Goal: Transaction & Acquisition: Purchase product/service

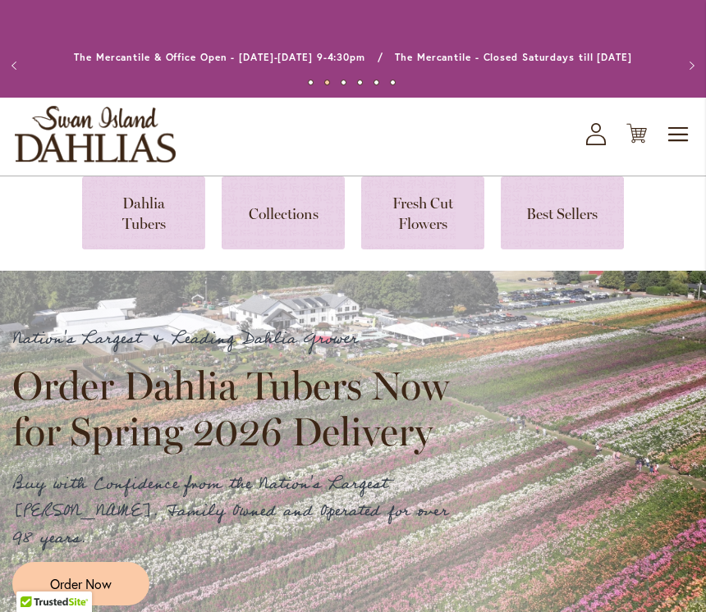
click at [126, 195] on link at bounding box center [143, 213] width 123 height 73
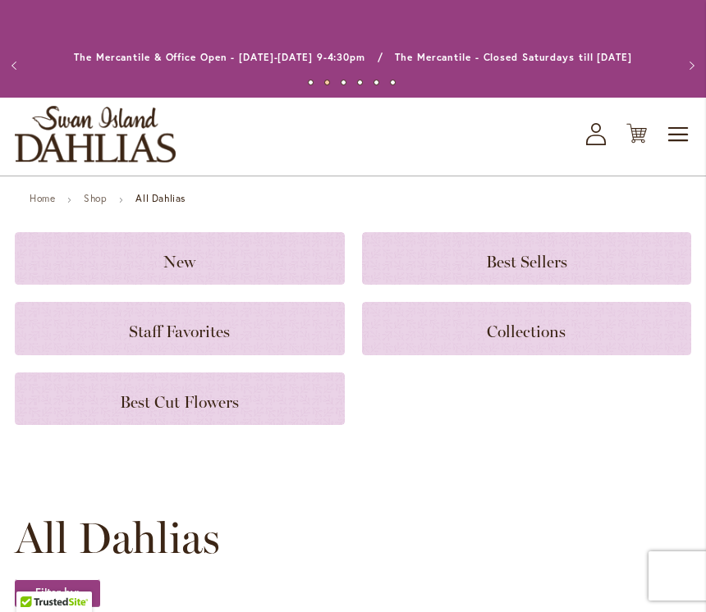
click at [673, 126] on span "Toggle Nav" at bounding box center [679, 134] width 25 height 33
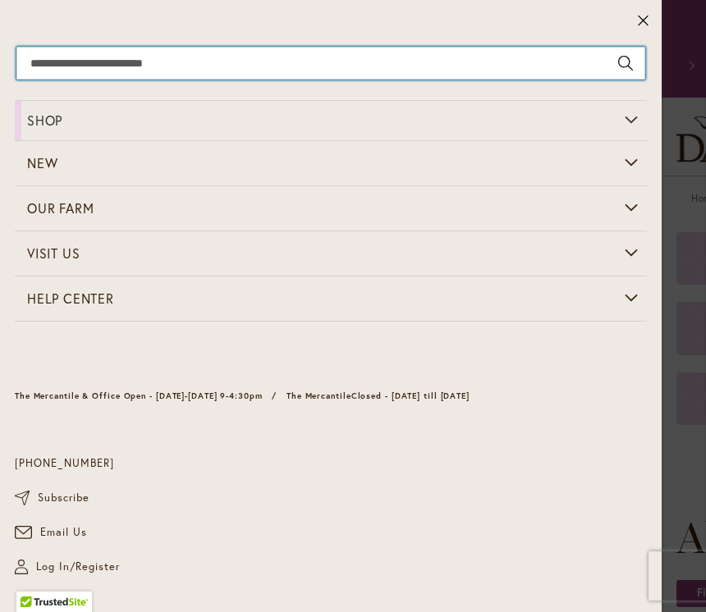
click at [298, 53] on input "Search" at bounding box center [330, 63] width 629 height 33
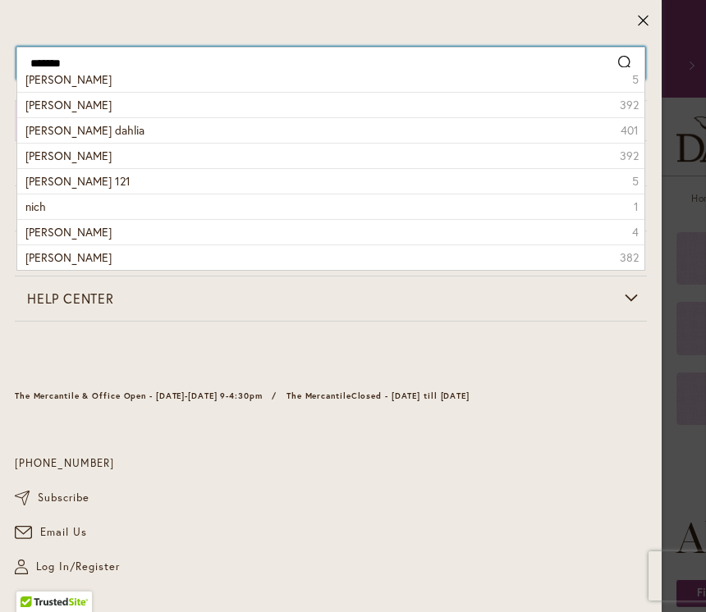
type input "********"
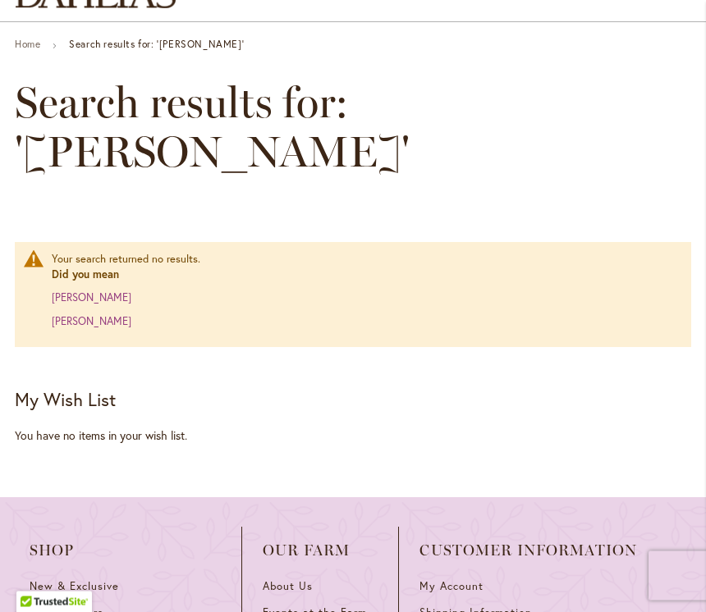
scroll to position [154, 0]
click at [71, 314] on link "nicholas" at bounding box center [92, 321] width 80 height 14
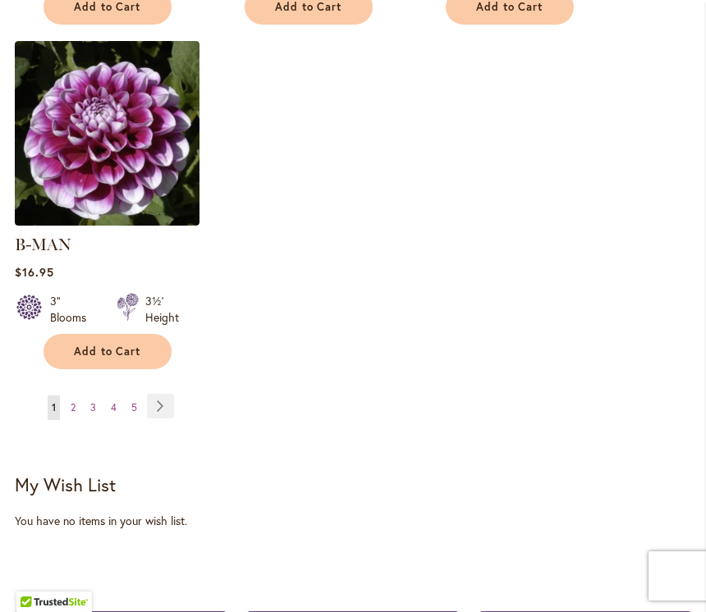
scroll to position [2400, 0]
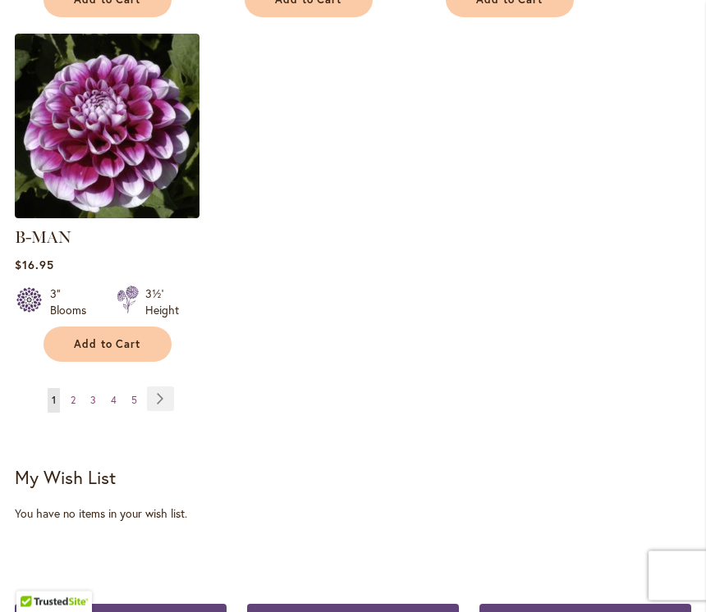
click at [148, 387] on link "Page Next" at bounding box center [160, 399] width 27 height 25
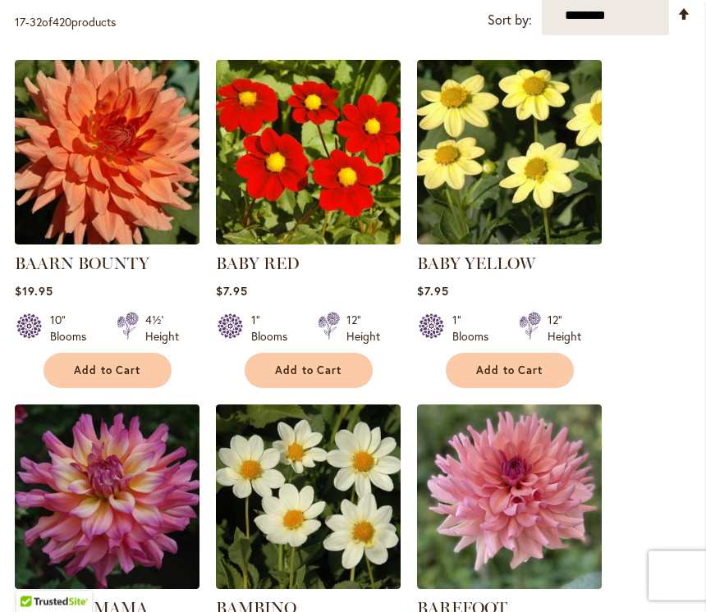
scroll to position [627, 0]
click at [134, 189] on img at bounding box center [107, 152] width 185 height 185
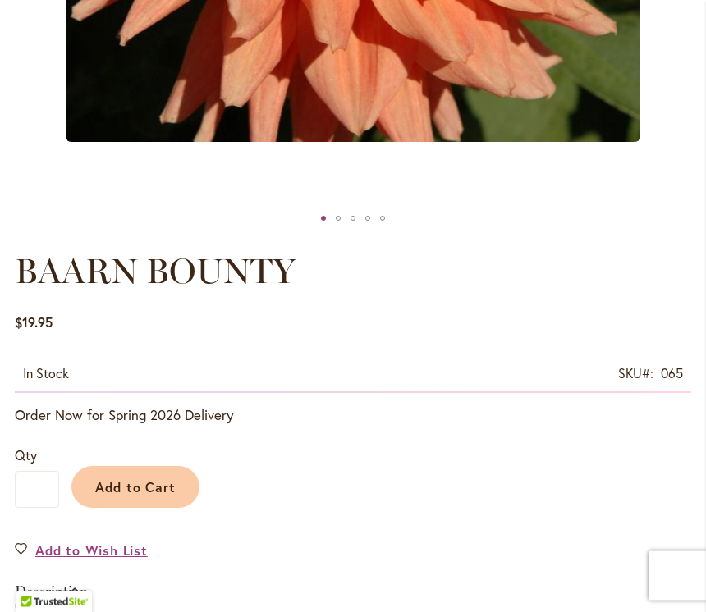
scroll to position [716, 0]
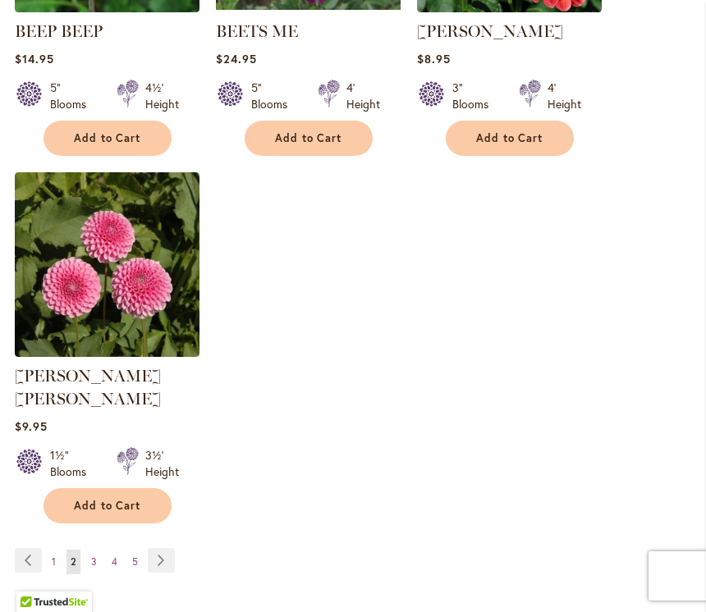
scroll to position [2242, 0]
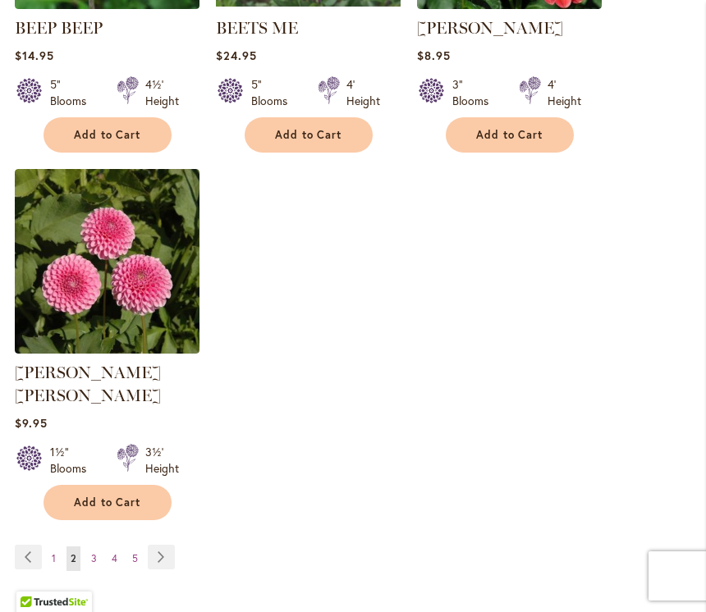
click at [170, 545] on link "Page Next" at bounding box center [161, 557] width 27 height 25
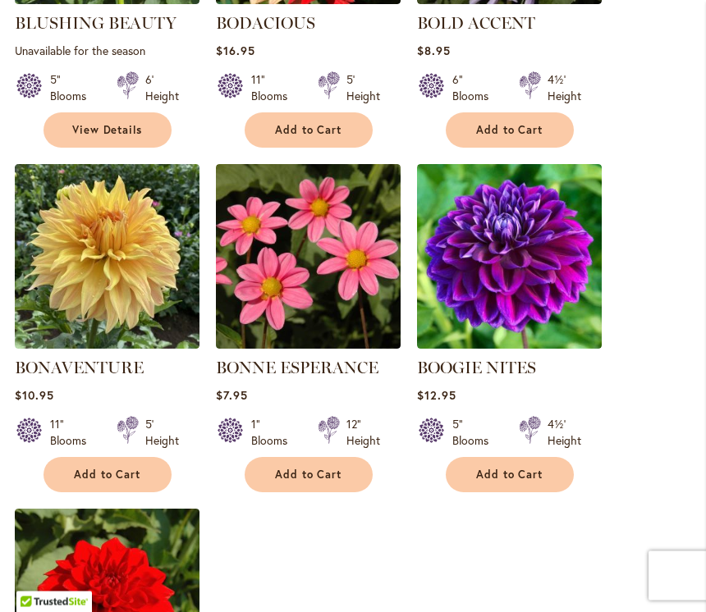
scroll to position [1902, 0]
click at [122, 267] on img at bounding box center [107, 256] width 185 height 185
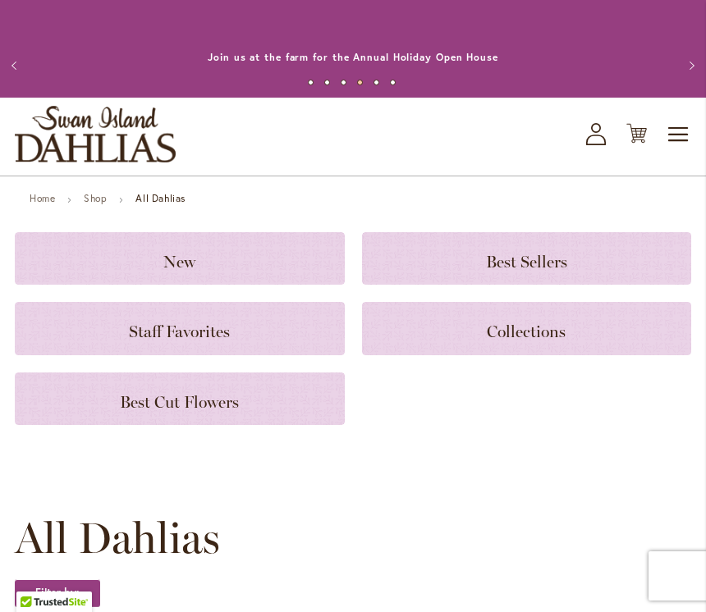
click at [684, 121] on span "Toggle Nav" at bounding box center [679, 134] width 25 height 33
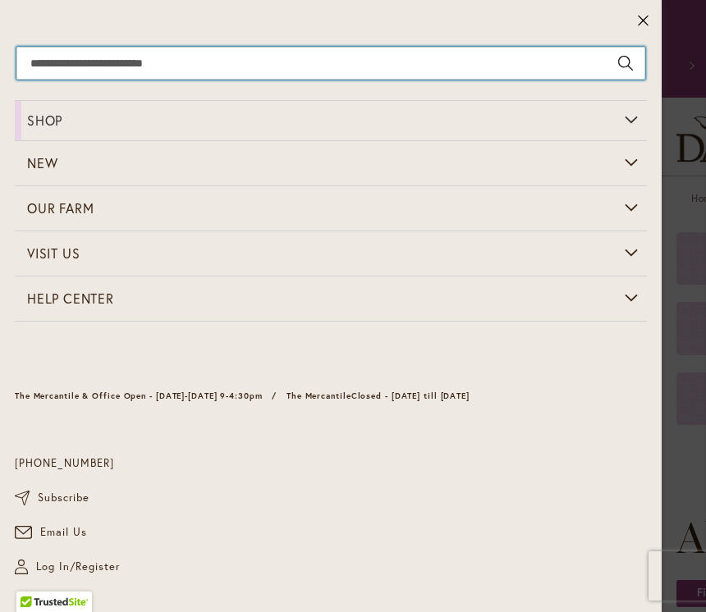
click at [254, 65] on input "Search" at bounding box center [330, 63] width 629 height 33
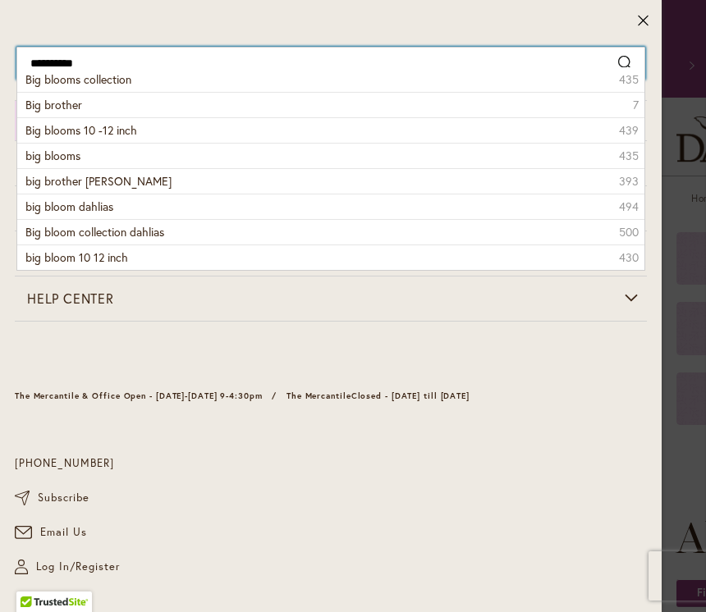
type input "**********"
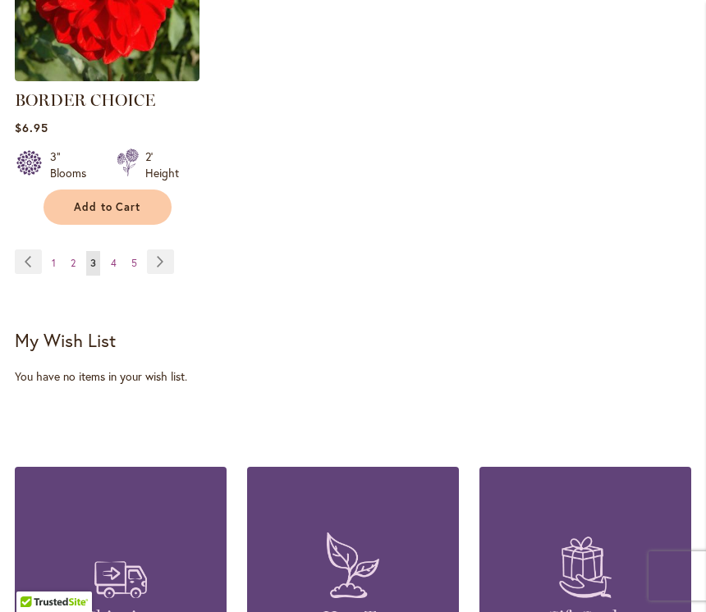
scroll to position [2539, 0]
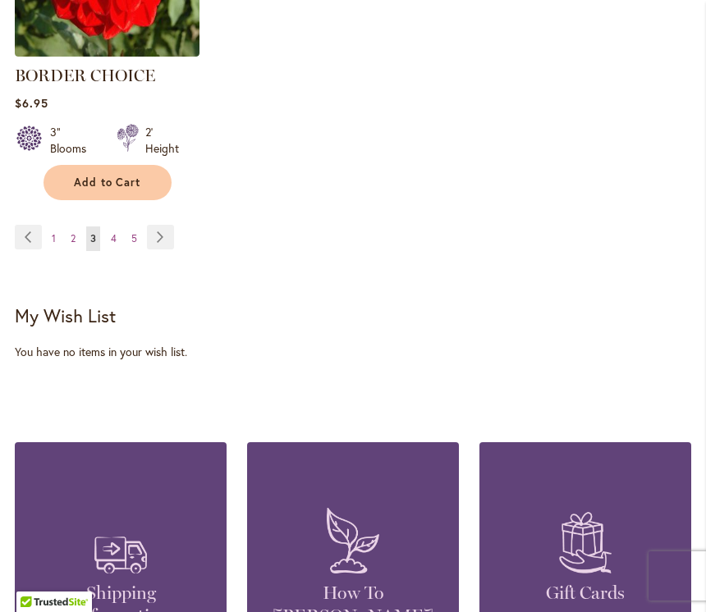
click at [161, 239] on link "Page Next" at bounding box center [160, 237] width 27 height 25
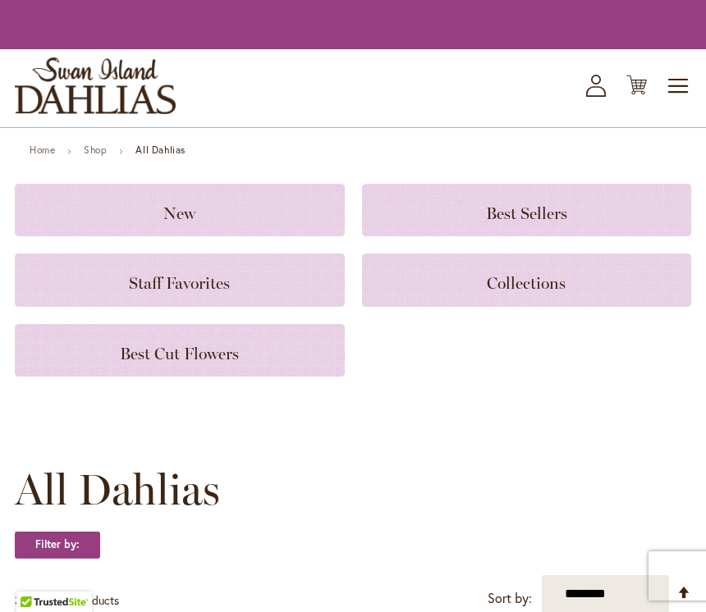
scroll to position [2565, 0]
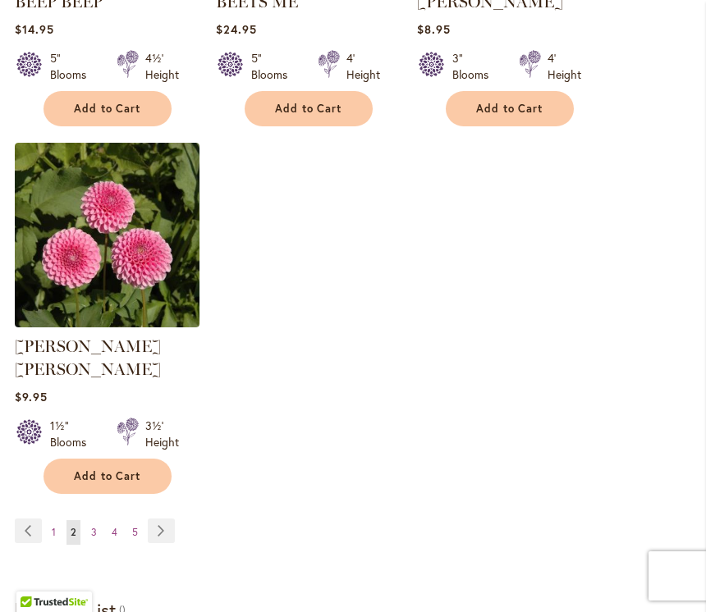
scroll to position [2268, 0]
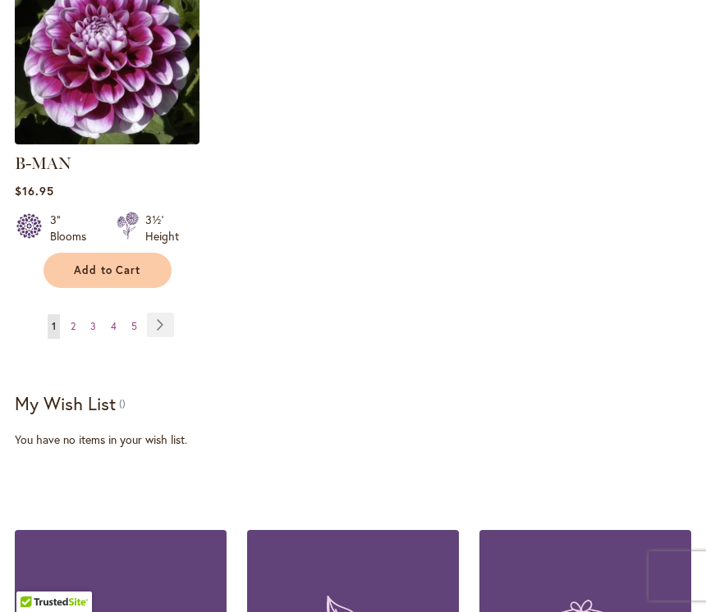
scroll to position [2426, 0]
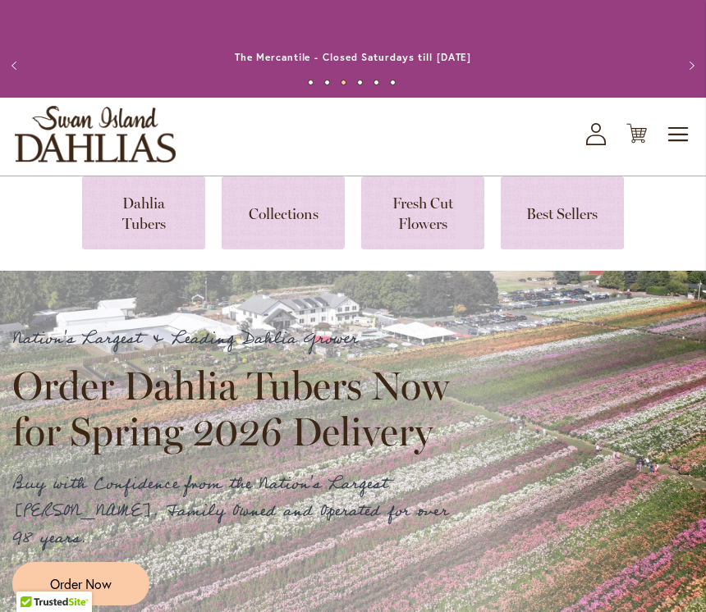
click at [143, 226] on link at bounding box center [143, 213] width 123 height 73
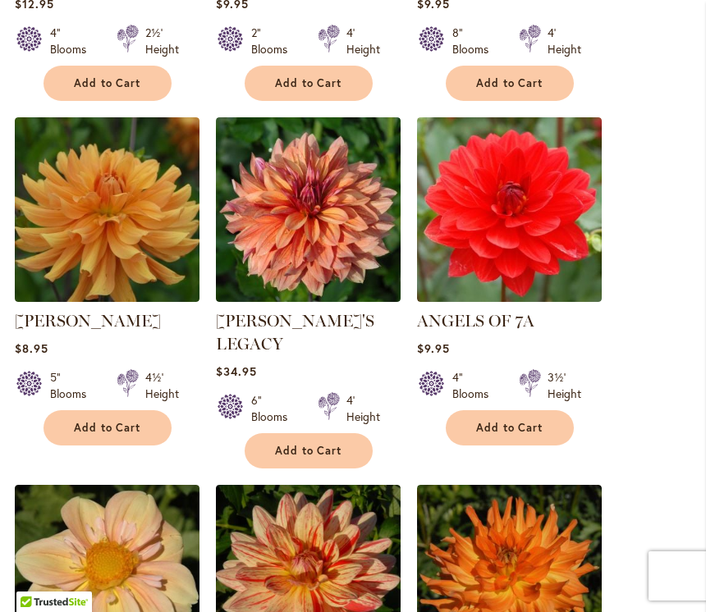
scroll to position [1613, 0]
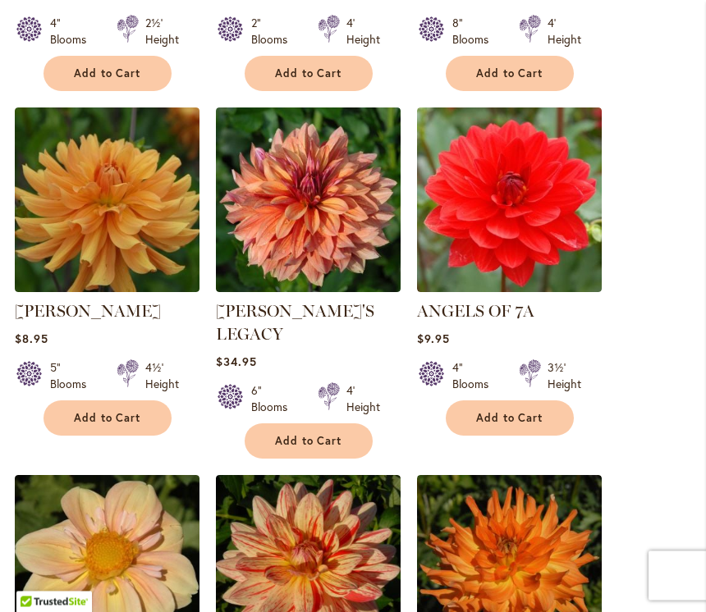
click at [74, 419] on span "Add to Cart" at bounding box center [107, 419] width 67 height 14
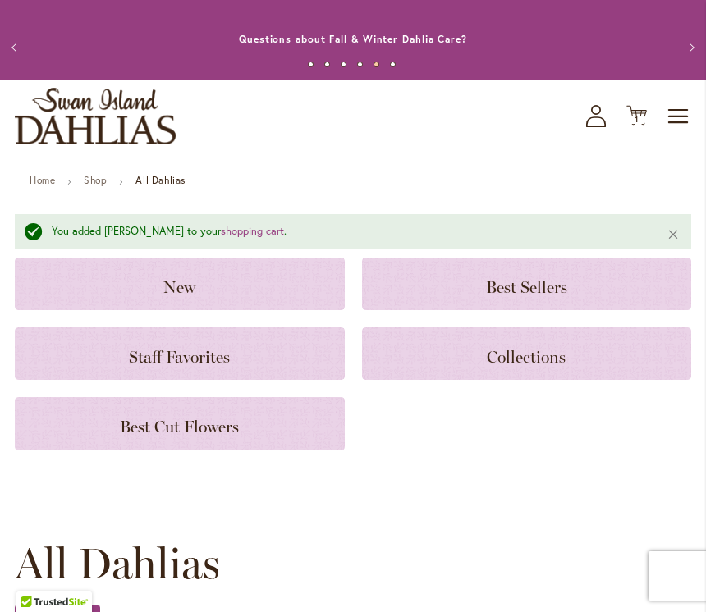
scroll to position [0, 0]
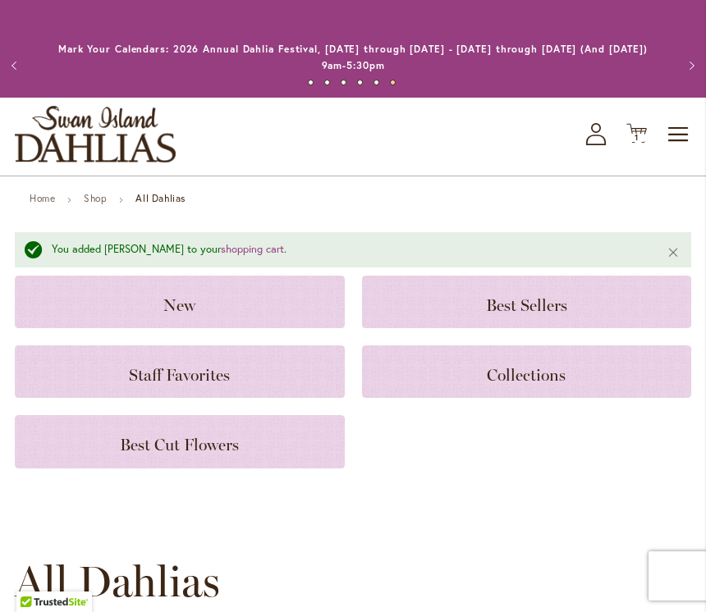
click at [637, 124] on icon "Cart .cls-1 { fill: #231f20; }" at bounding box center [636, 133] width 21 height 21
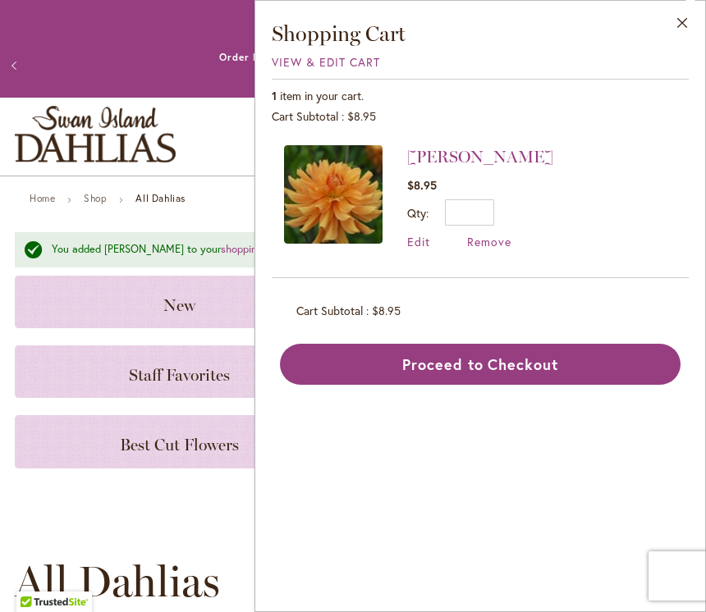
click at [332, 60] on span "View & Edit Cart" at bounding box center [326, 62] width 108 height 16
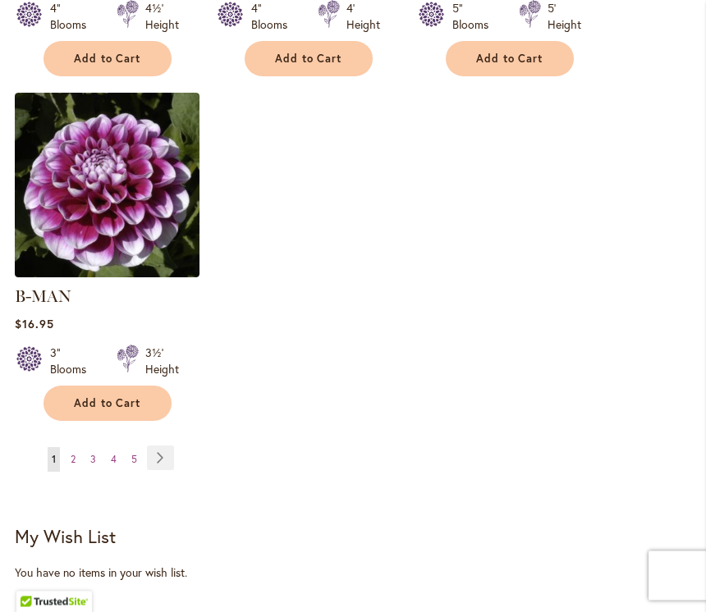
scroll to position [2341, 0]
click at [159, 446] on link "Page Next" at bounding box center [160, 458] width 27 height 25
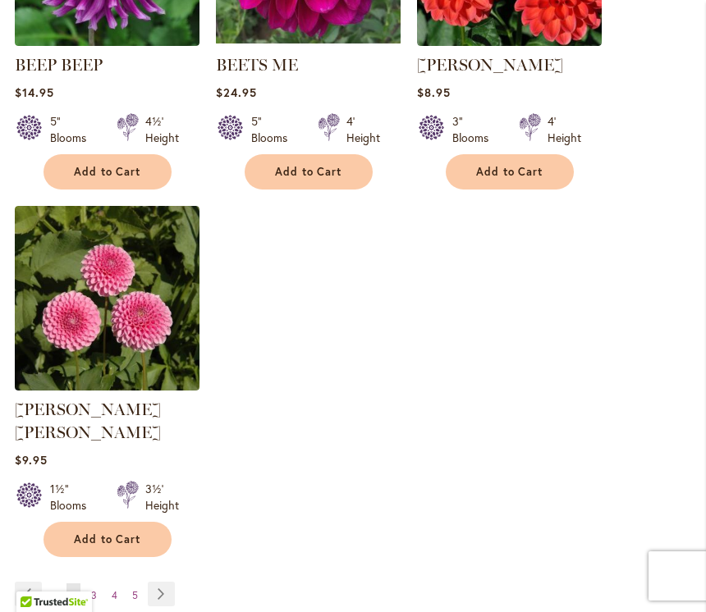
scroll to position [2315, 0]
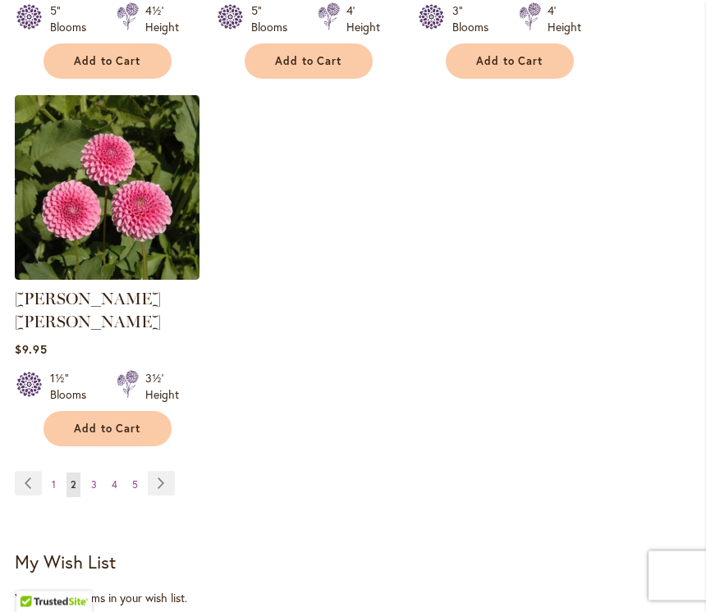
click at [159, 472] on link "Page Next" at bounding box center [161, 484] width 27 height 25
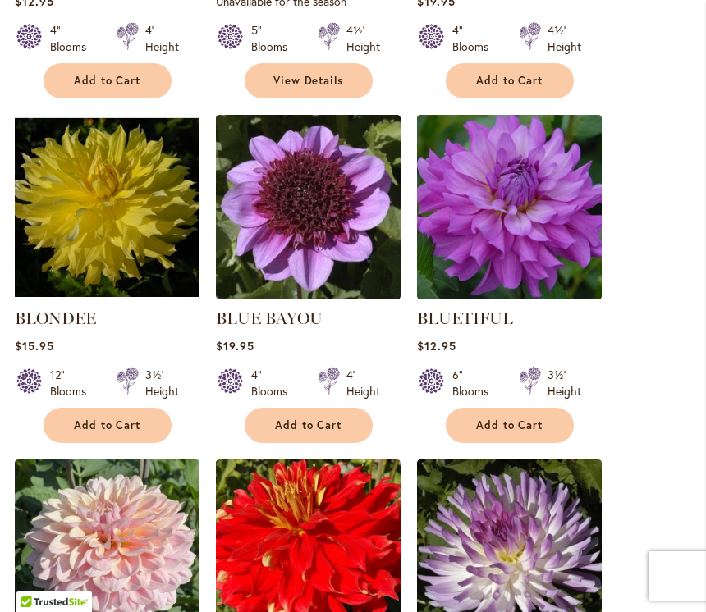
scroll to position [1281, 0]
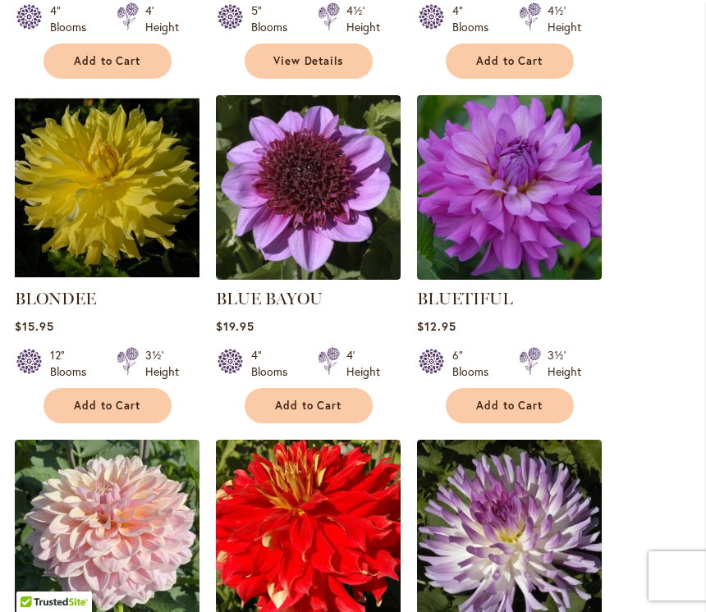
click at [520, 400] on span "Add to Cart" at bounding box center [509, 406] width 67 height 14
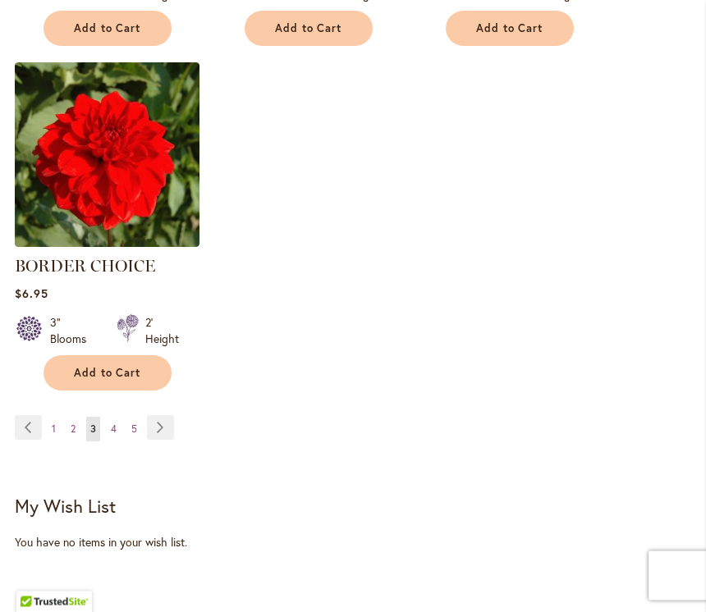
scroll to position [2392, 0]
click at [161, 434] on link "Page Next" at bounding box center [160, 427] width 27 height 25
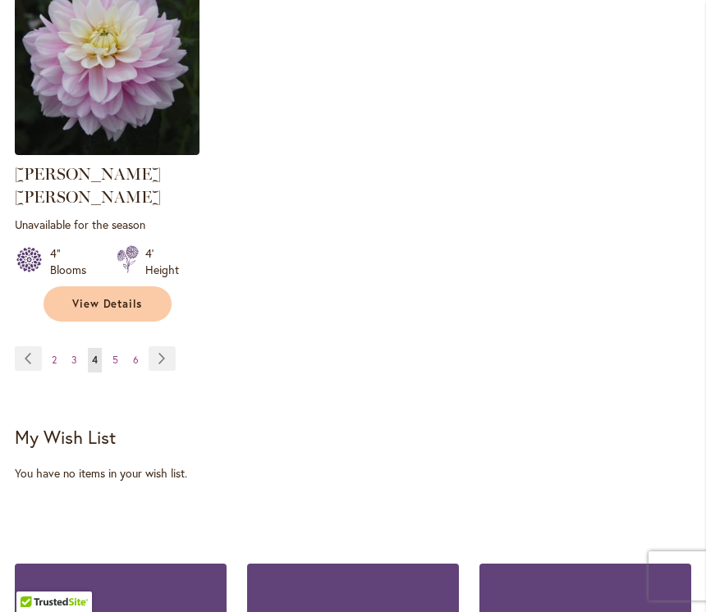
scroll to position [2459, 0]
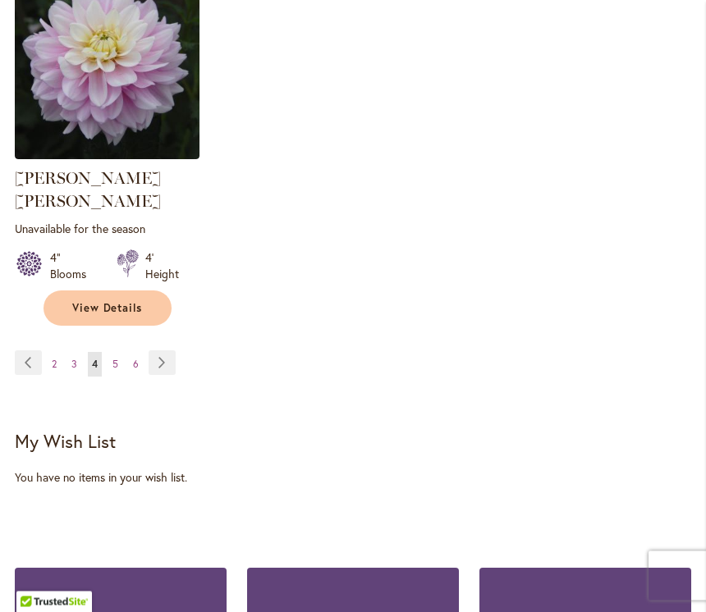
click at [164, 351] on link "Page Next" at bounding box center [162, 363] width 27 height 25
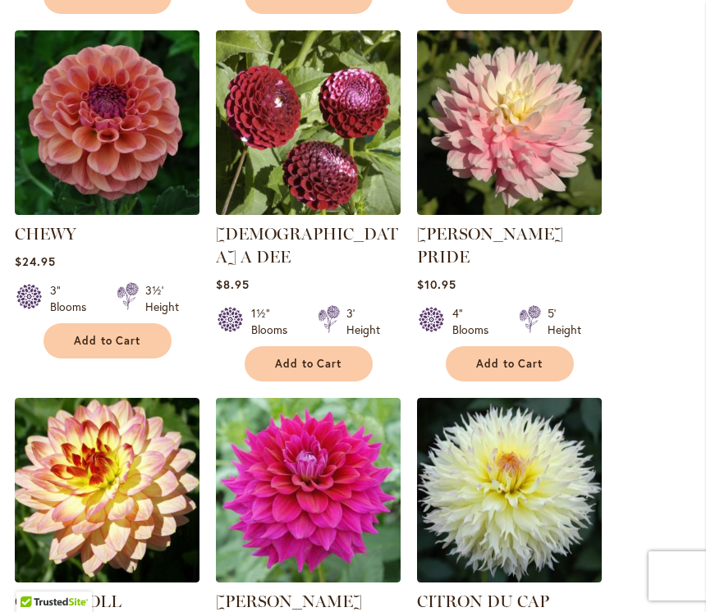
scroll to position [1346, 0]
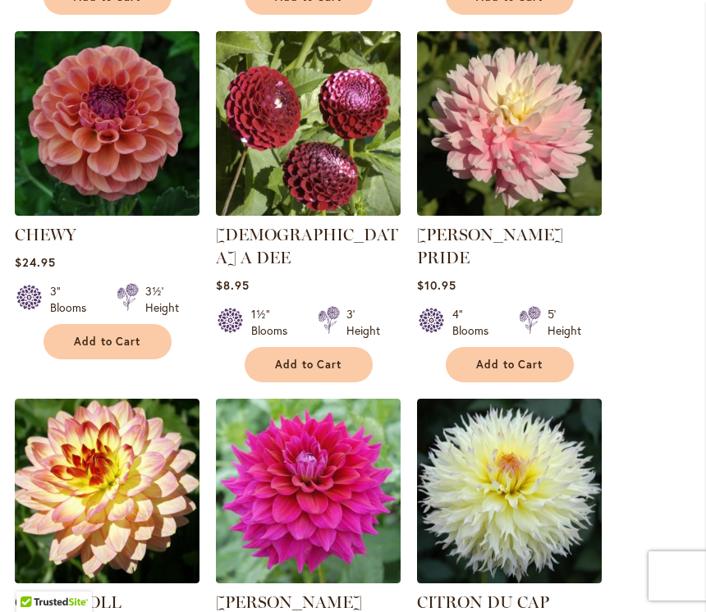
click at [528, 358] on span "Add to Cart" at bounding box center [509, 365] width 67 height 14
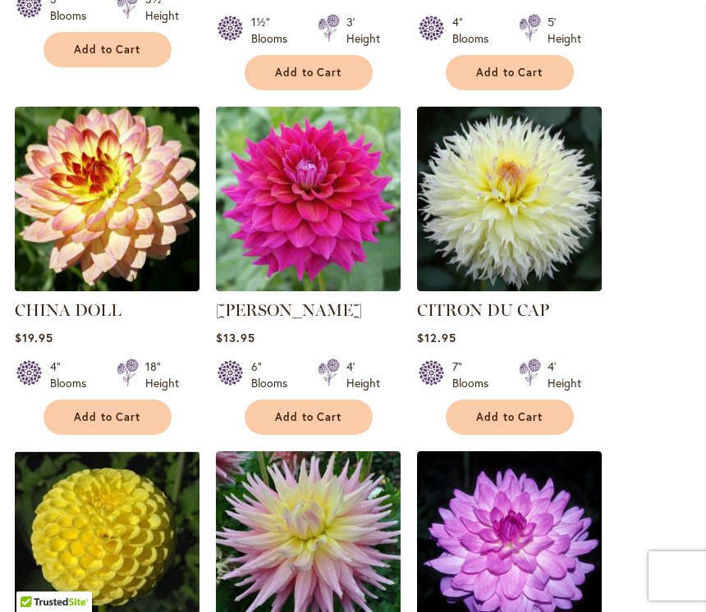
scroll to position [1680, 0]
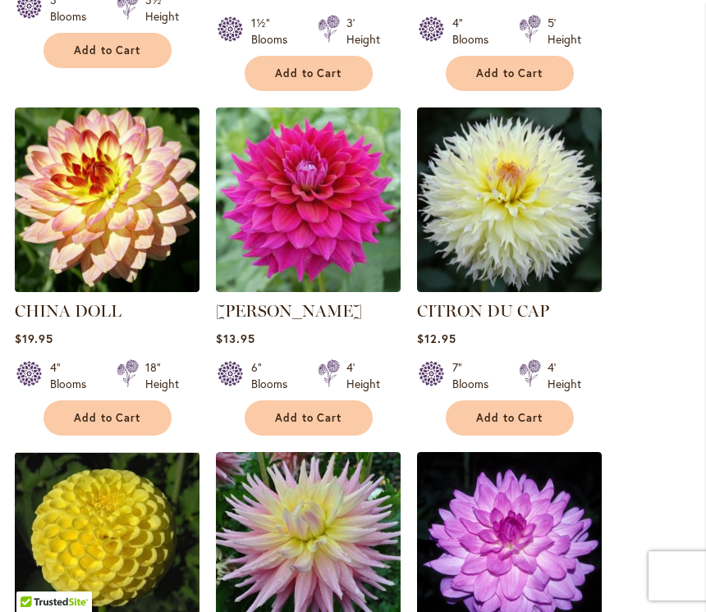
click at [315, 411] on span "Add to Cart" at bounding box center [308, 418] width 67 height 14
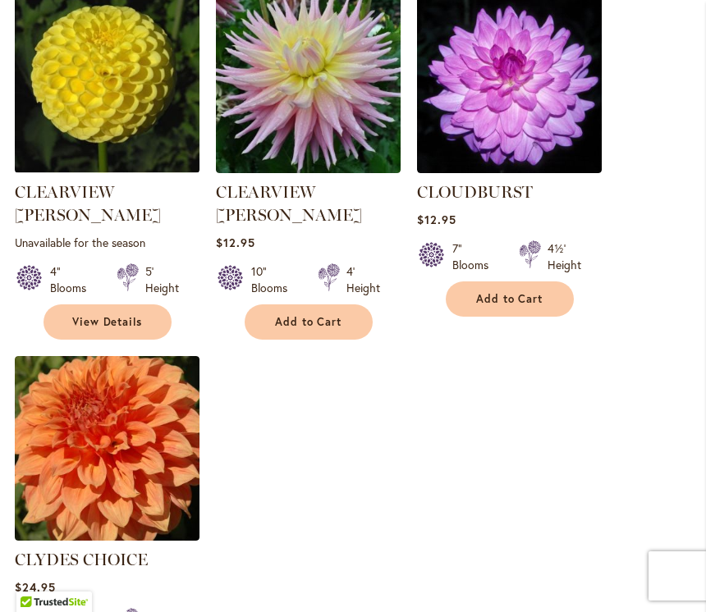
scroll to position [2143, 0]
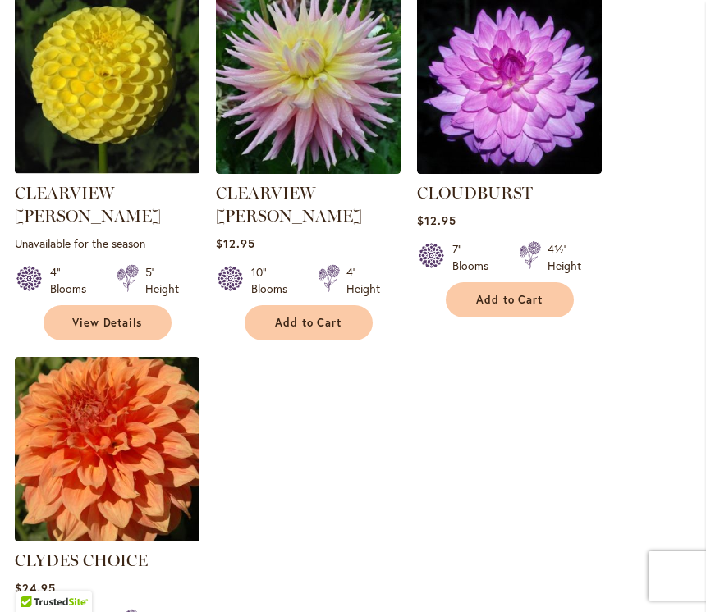
click at [531, 282] on button "Add to Cart" at bounding box center [510, 299] width 128 height 35
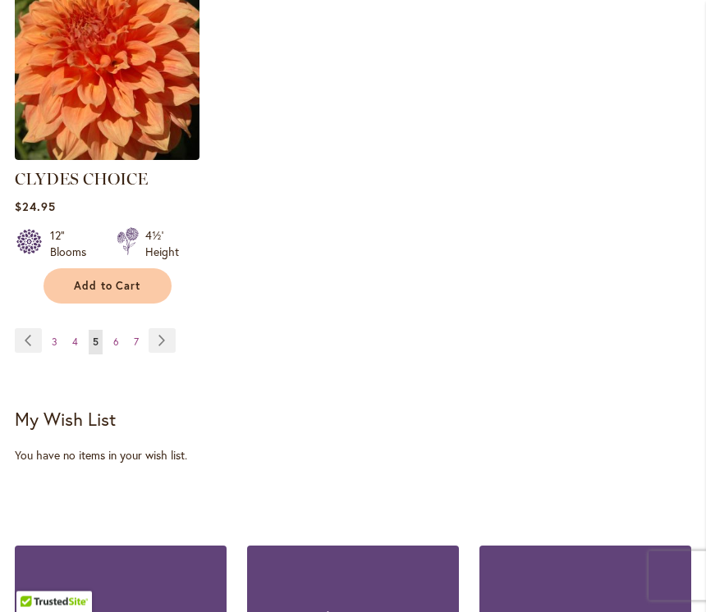
scroll to position [2525, 0]
click at [157, 328] on link "Page Next" at bounding box center [162, 340] width 27 height 25
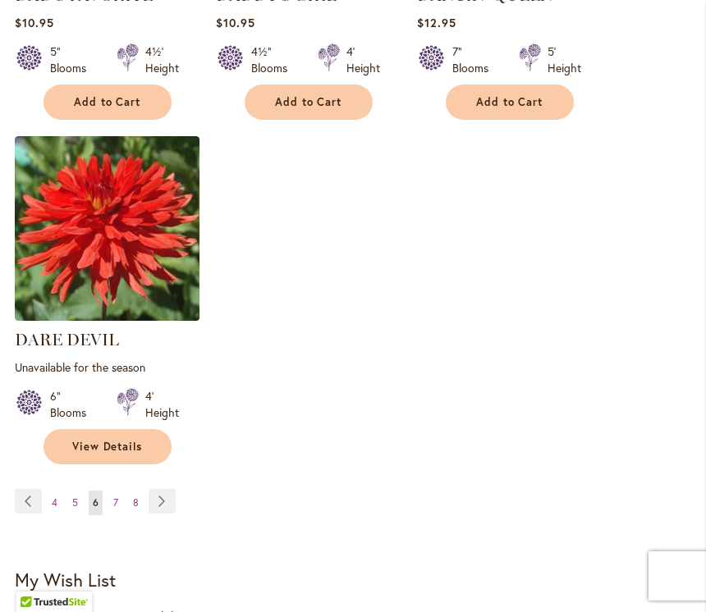
scroll to position [2473, 0]
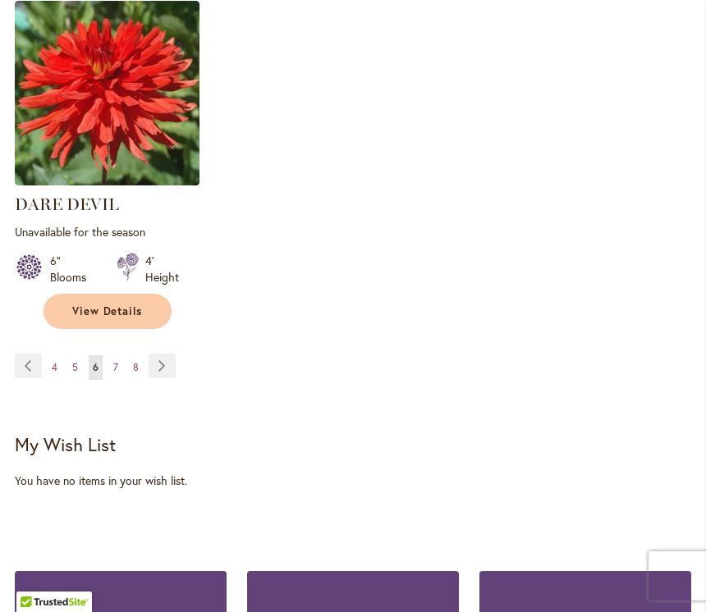
click at [160, 354] on link "Page Next" at bounding box center [162, 366] width 27 height 25
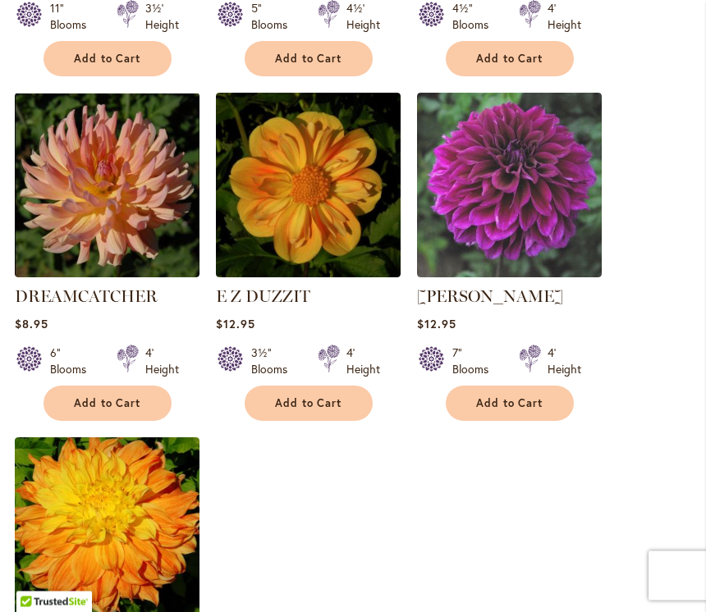
scroll to position [1997, 0]
click at [525, 397] on span "Add to Cart" at bounding box center [509, 404] width 67 height 14
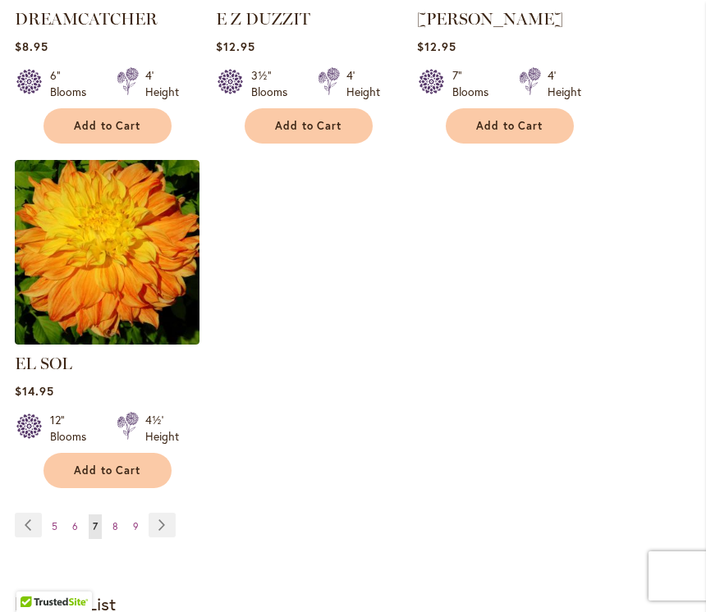
scroll to position [2317, 0]
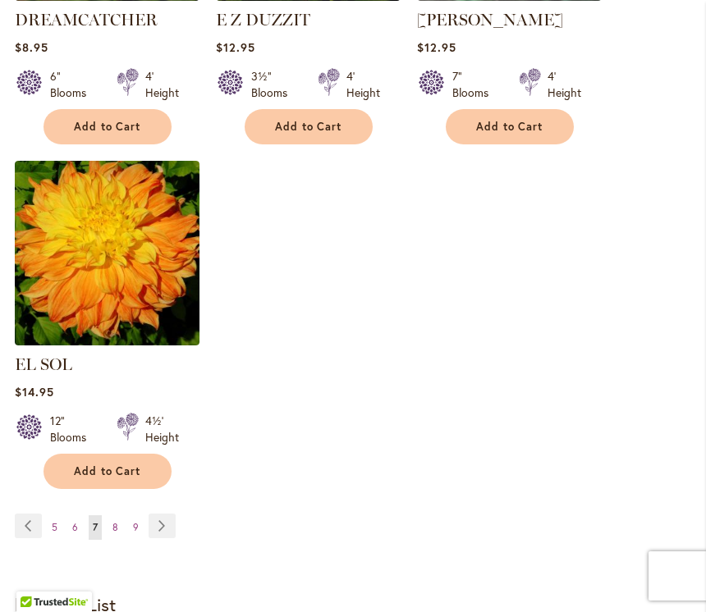
click at [167, 514] on link "Page Next" at bounding box center [162, 526] width 27 height 25
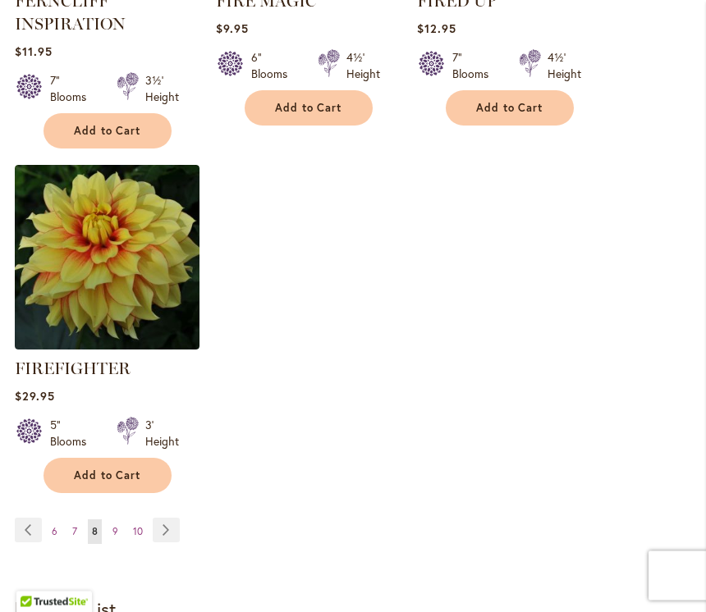
scroll to position [2371, 0]
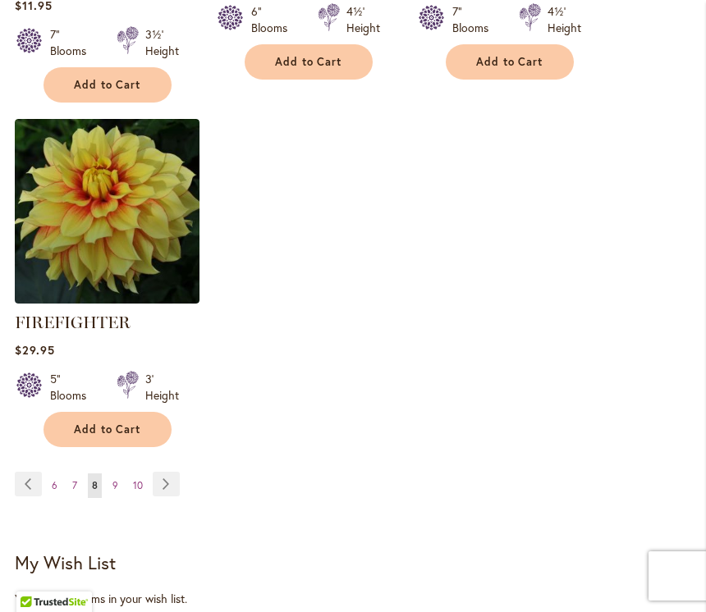
click at [170, 484] on link "Page Next" at bounding box center [166, 484] width 27 height 25
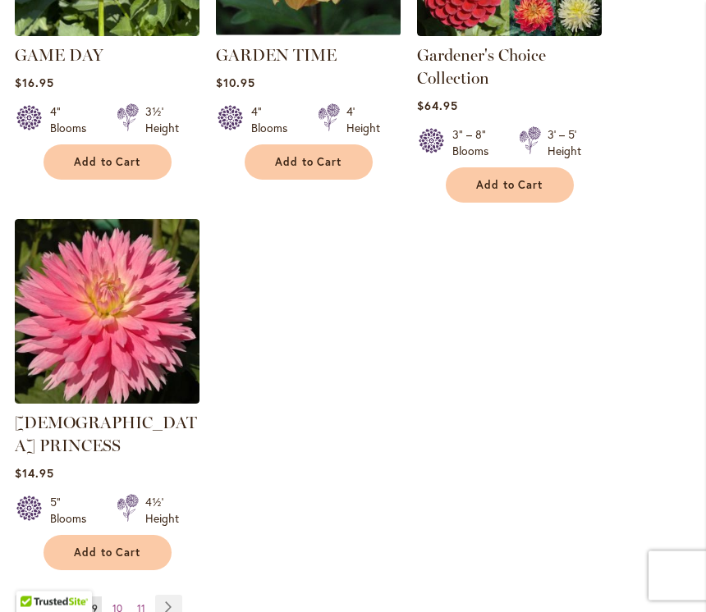
scroll to position [2290, 0]
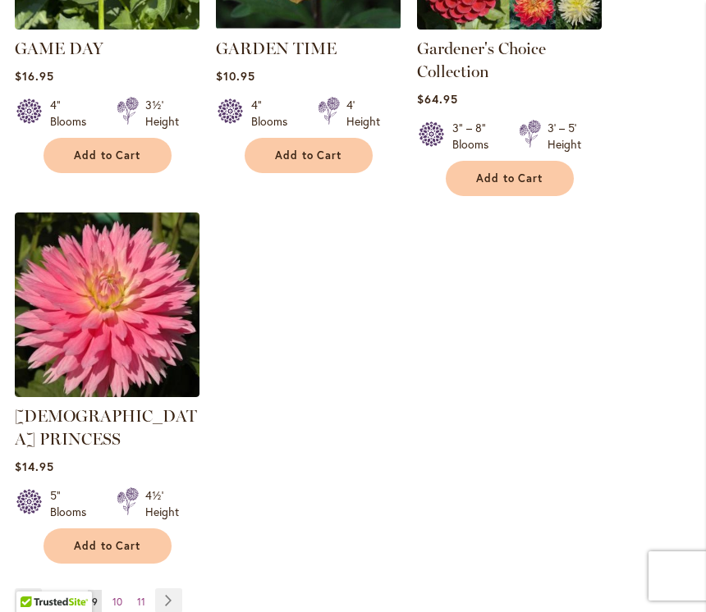
click at [167, 589] on link "Page Next" at bounding box center [168, 601] width 27 height 25
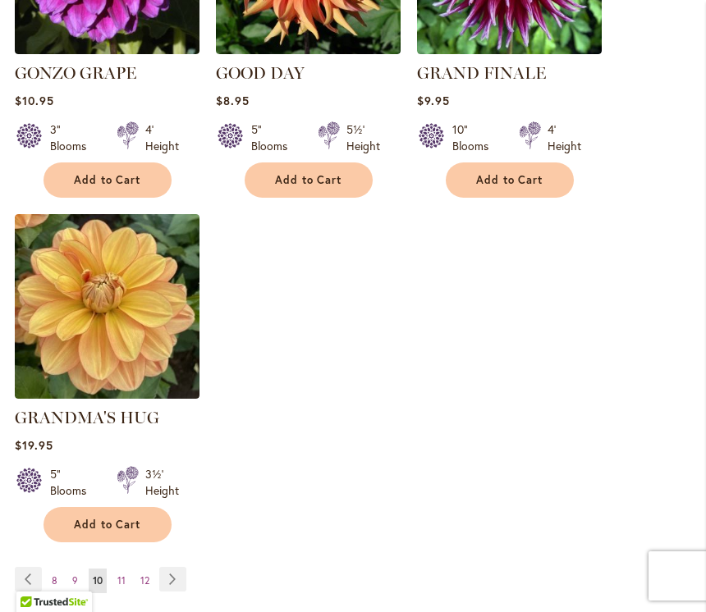
scroll to position [2277, 0]
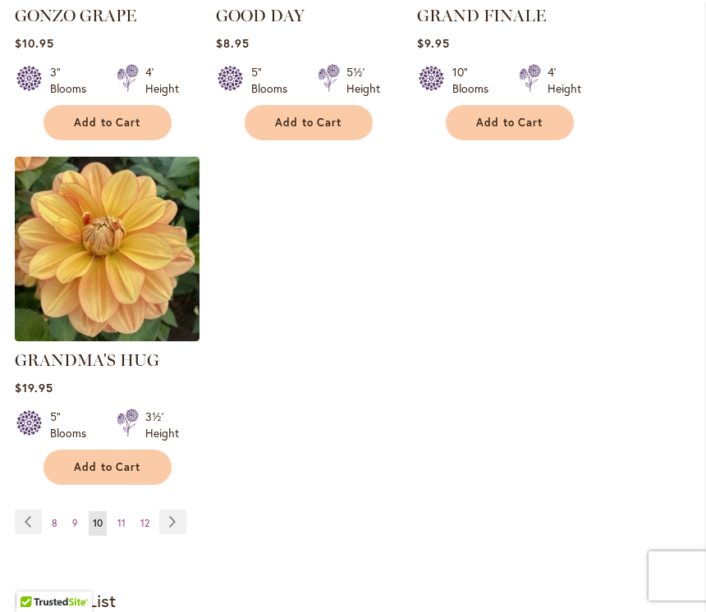
click at [174, 510] on link "Page Next" at bounding box center [172, 522] width 27 height 25
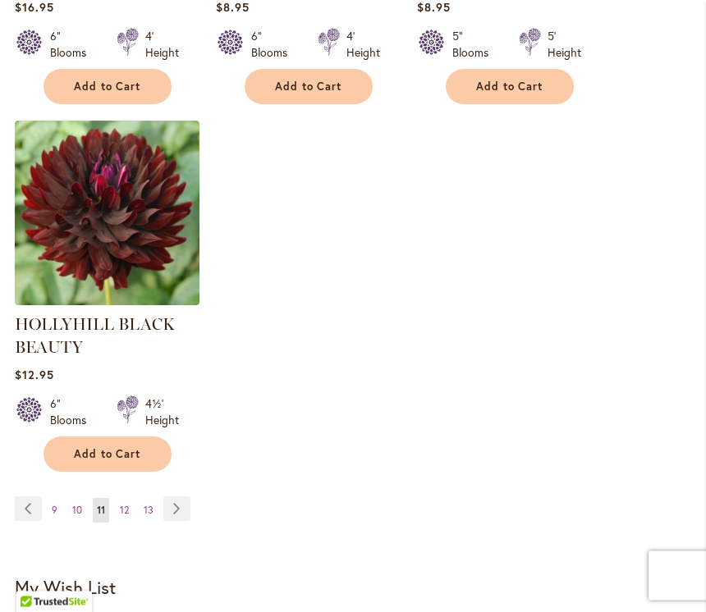
scroll to position [2353, 0]
click at [103, 466] on button "Add to Cart" at bounding box center [108, 454] width 128 height 35
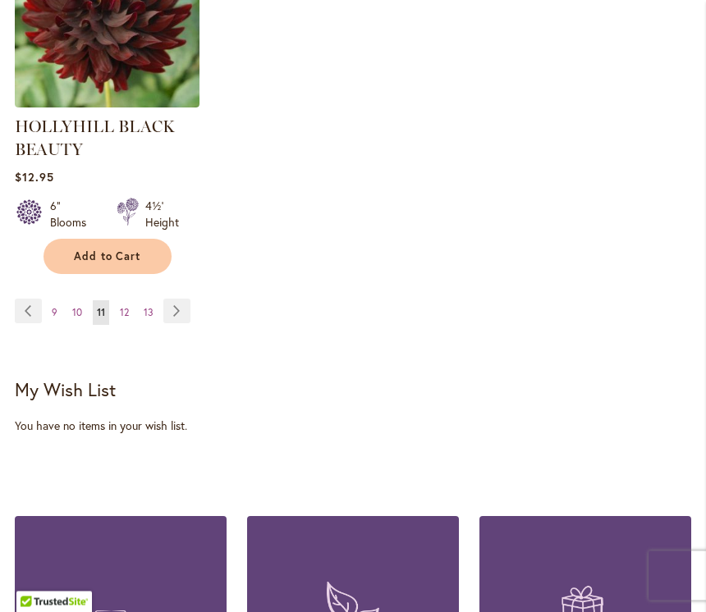
scroll to position [2589, 0]
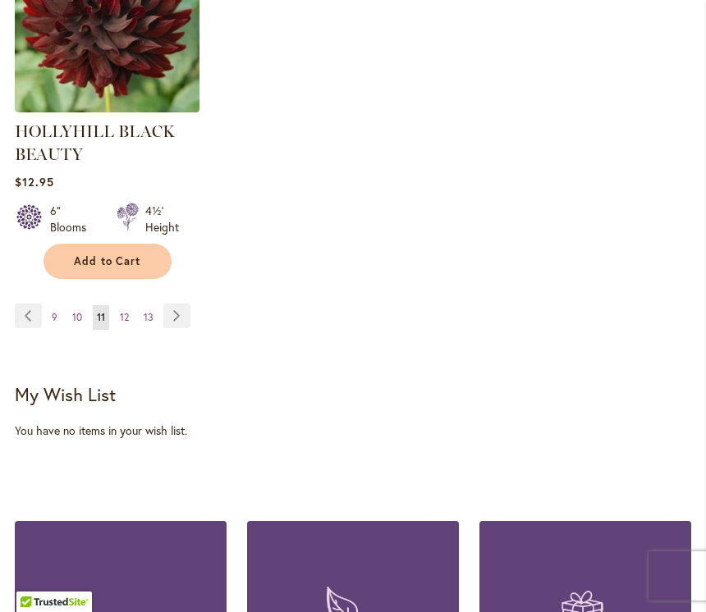
click at [186, 314] on link "Page Next" at bounding box center [176, 316] width 27 height 25
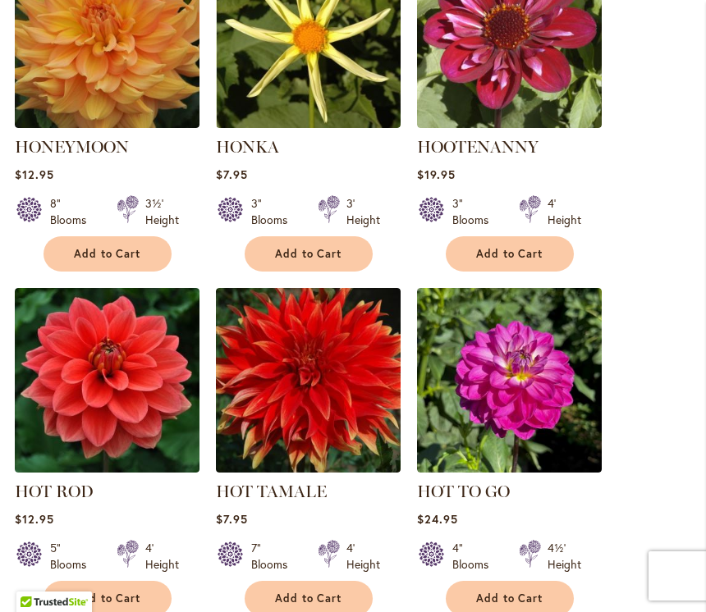
scroll to position [1079, 0]
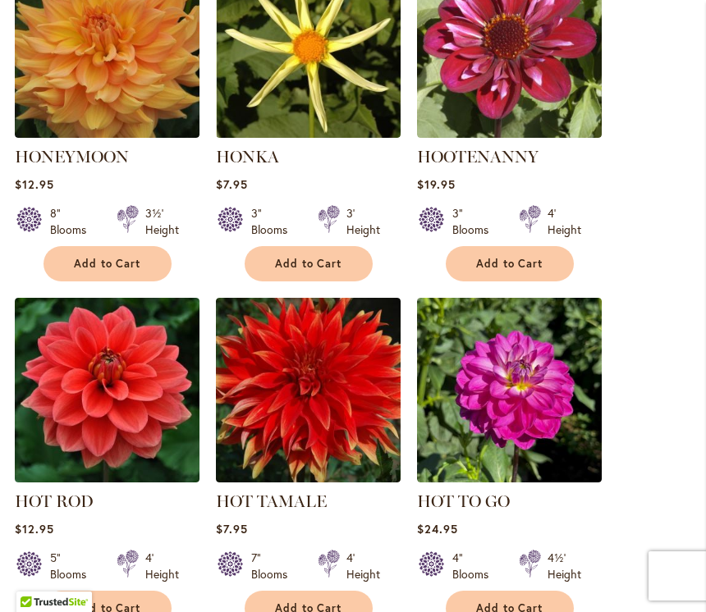
click at [99, 267] on span "Add to Cart" at bounding box center [107, 264] width 67 height 14
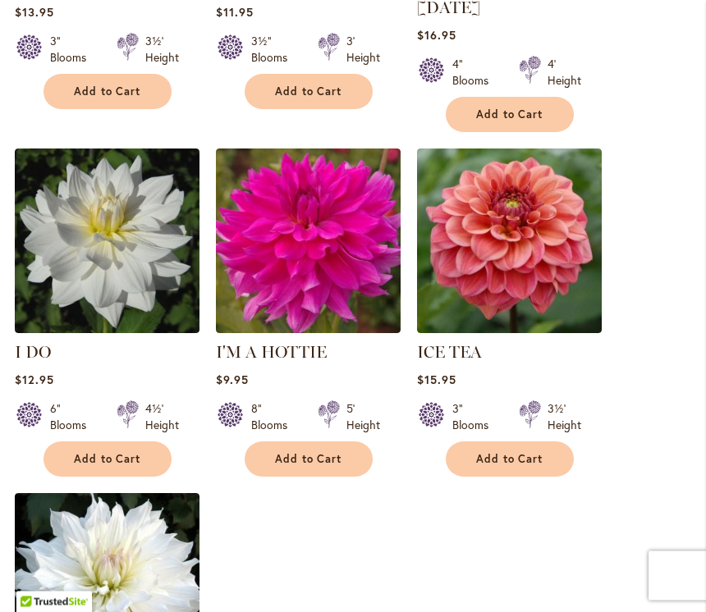
click at [305, 453] on span "Add to Cart" at bounding box center [308, 460] width 67 height 14
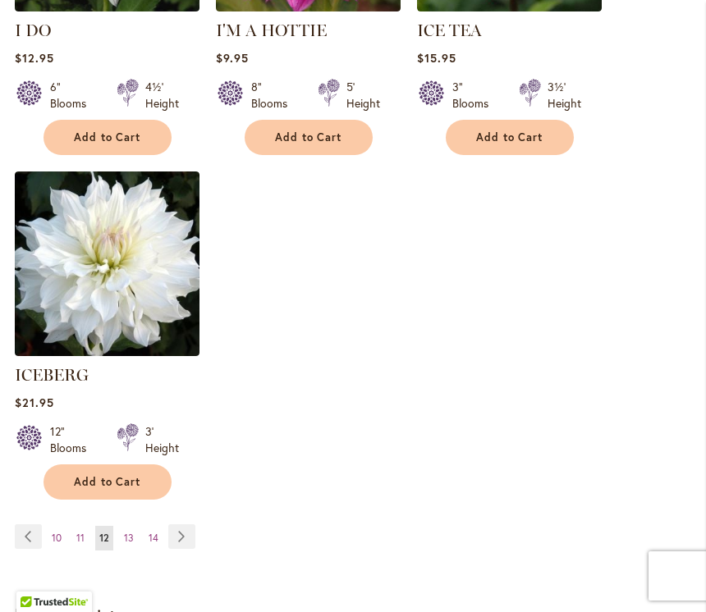
scroll to position [2306, 0]
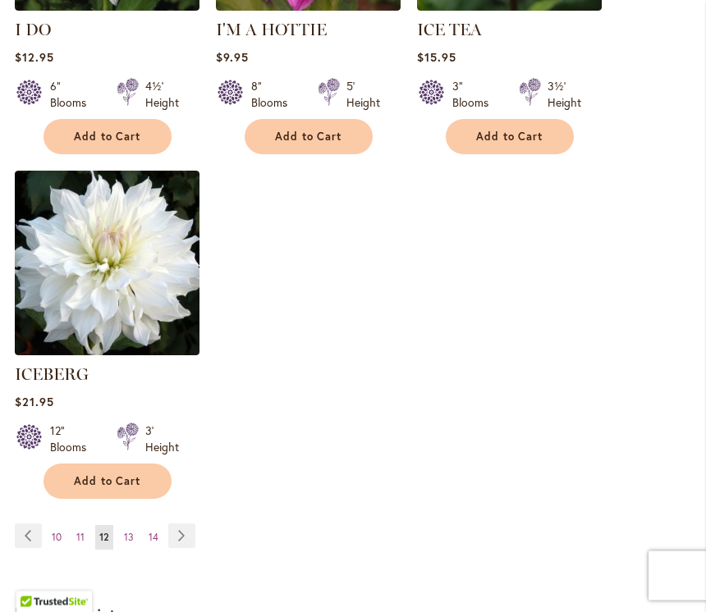
click at [181, 525] on link "Page Next" at bounding box center [181, 537] width 27 height 25
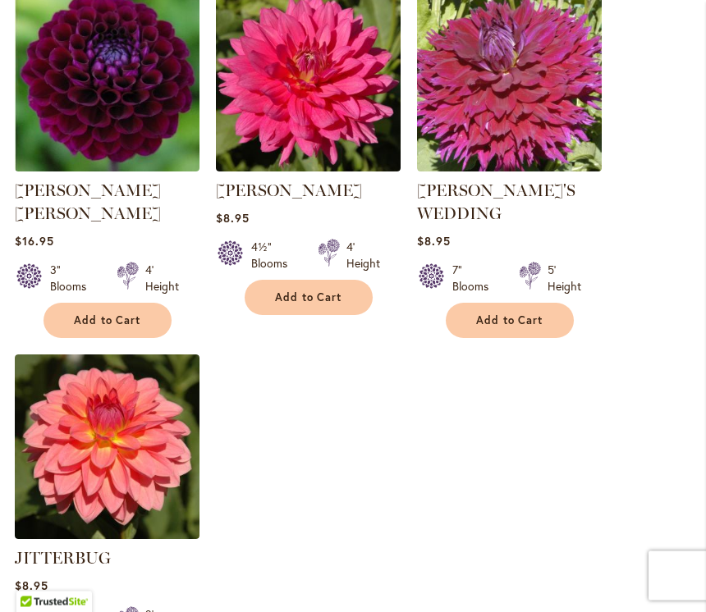
scroll to position [2198, 0]
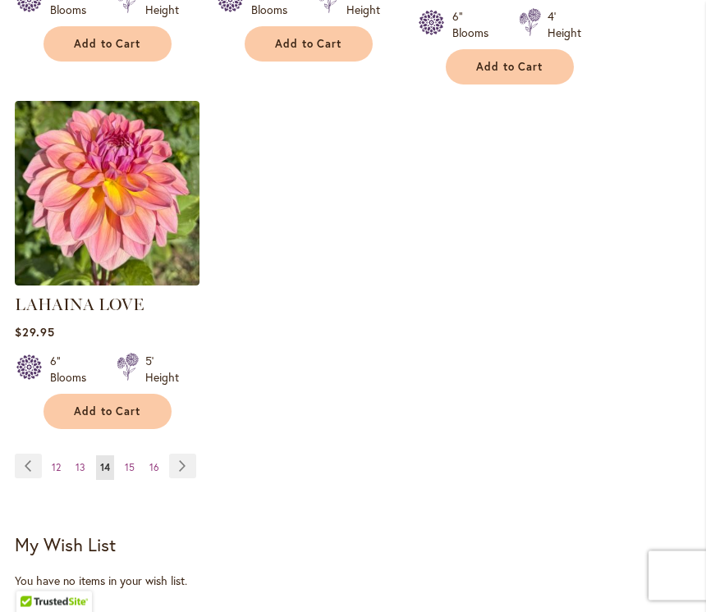
scroll to position [2336, 0]
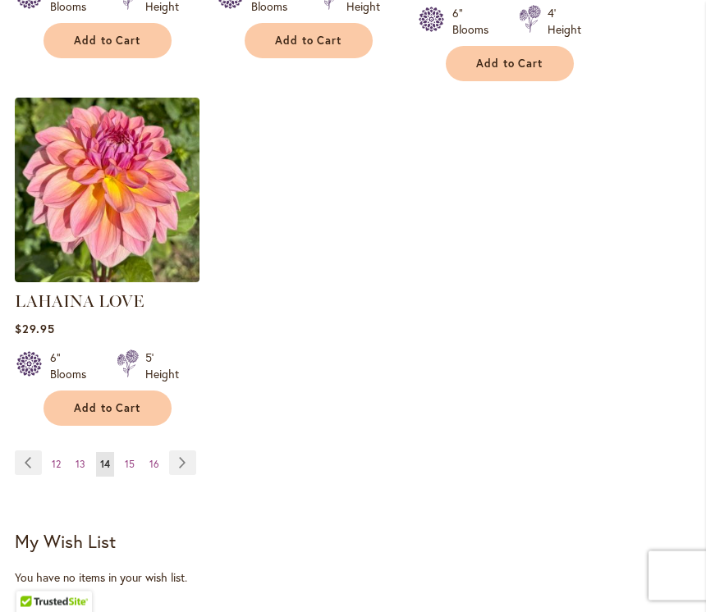
click at [181, 452] on link "Page Next" at bounding box center [182, 464] width 27 height 25
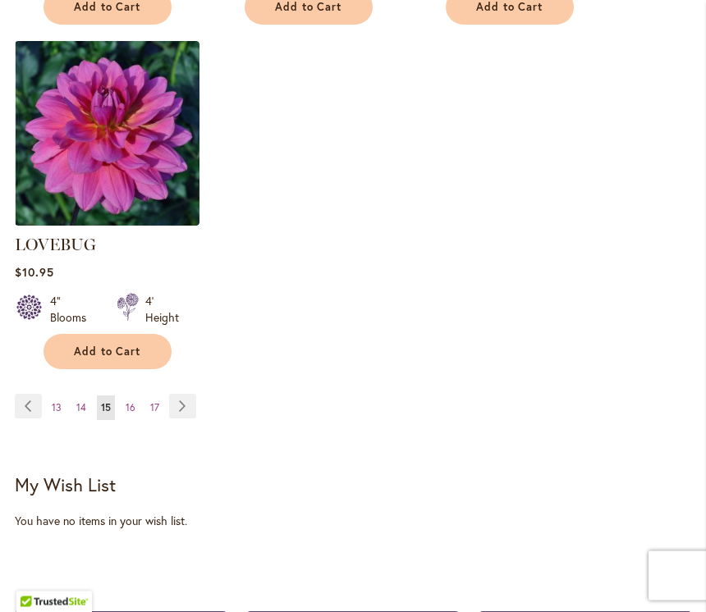
scroll to position [2423, 0]
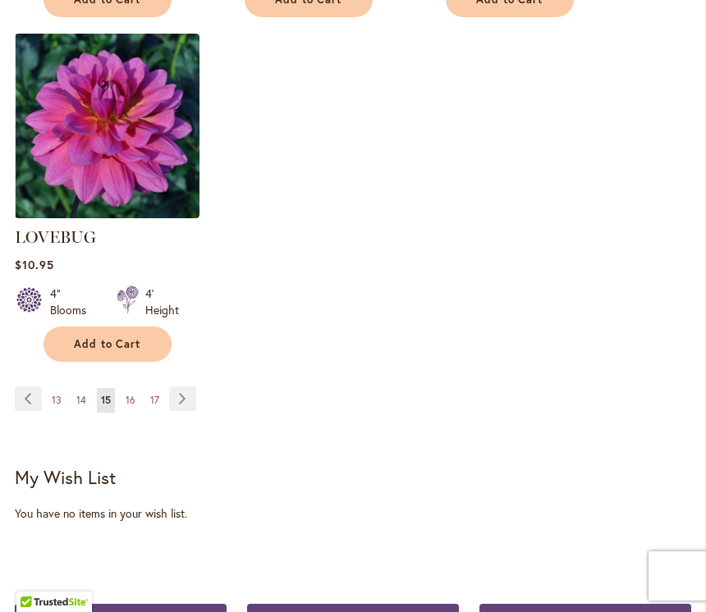
click at [182, 387] on link "Page Next" at bounding box center [182, 399] width 27 height 25
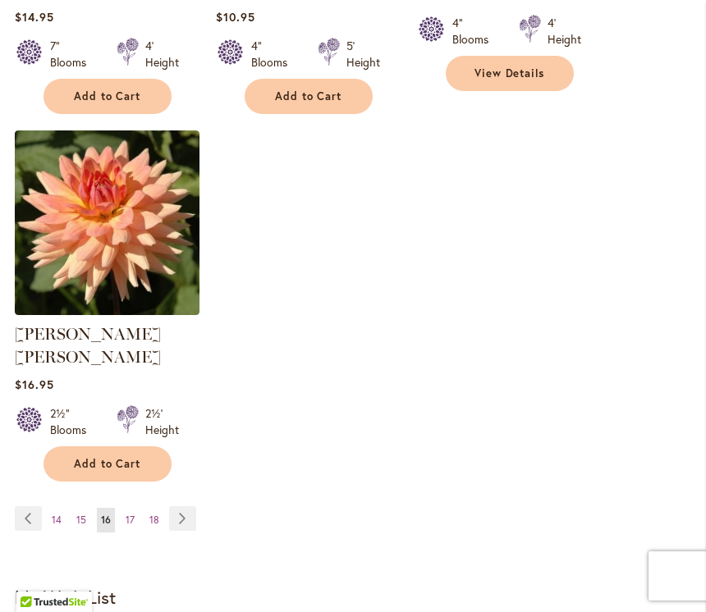
scroll to position [2326, 0]
click at [176, 507] on link "Page Next" at bounding box center [182, 519] width 27 height 25
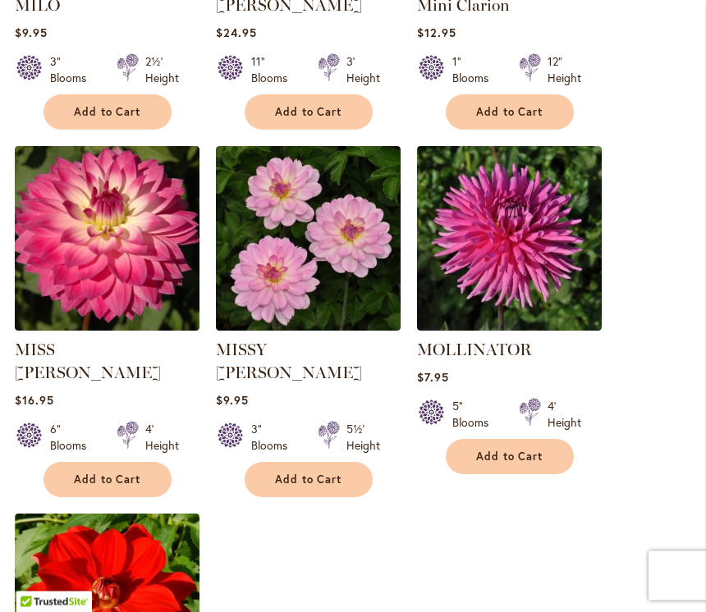
scroll to position [1920, 0]
click at [85, 287] on img at bounding box center [107, 238] width 185 height 185
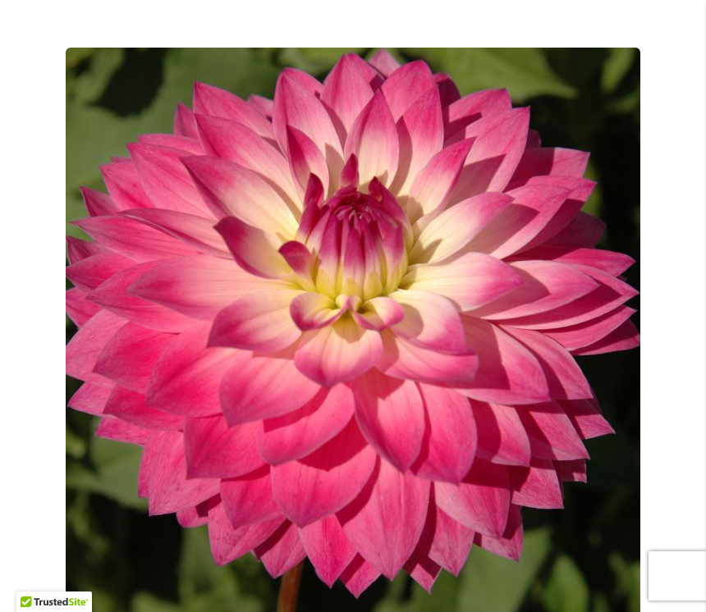
scroll to position [230, 0]
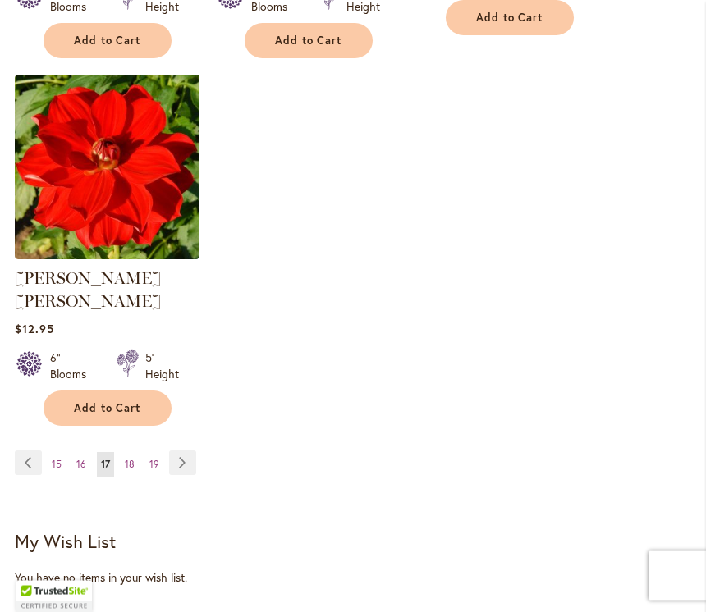
scroll to position [2376, 0]
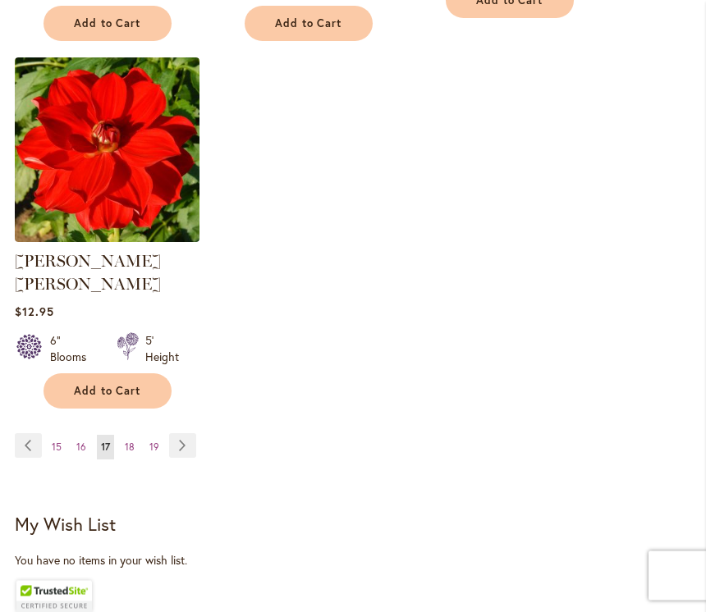
click at [183, 434] on link "Page Next" at bounding box center [182, 446] width 27 height 25
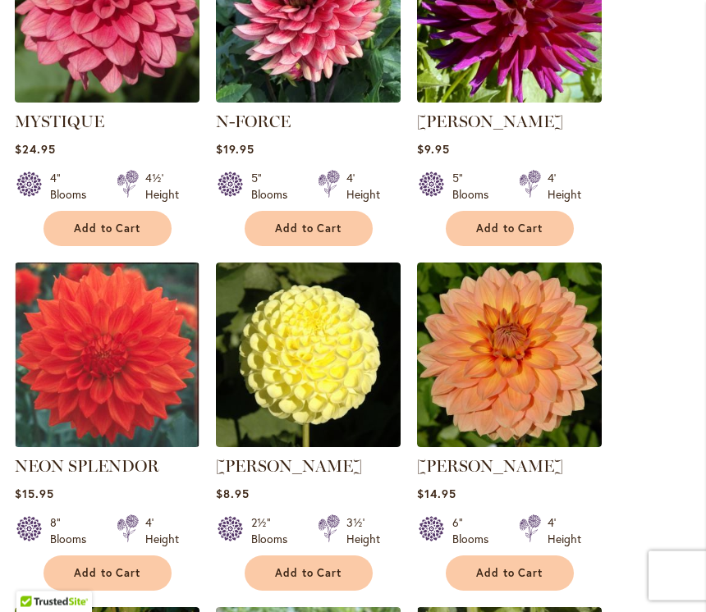
scroll to position [1463, 0]
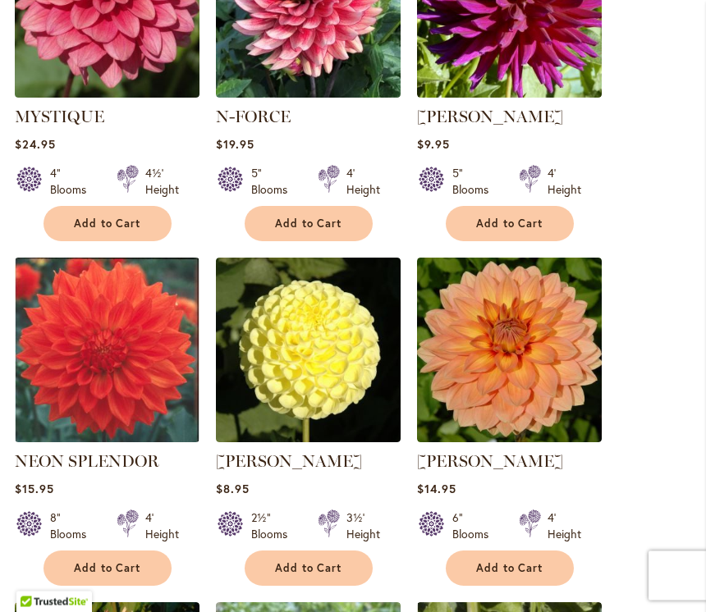
click at [520, 566] on span "Add to Cart" at bounding box center [509, 569] width 67 height 14
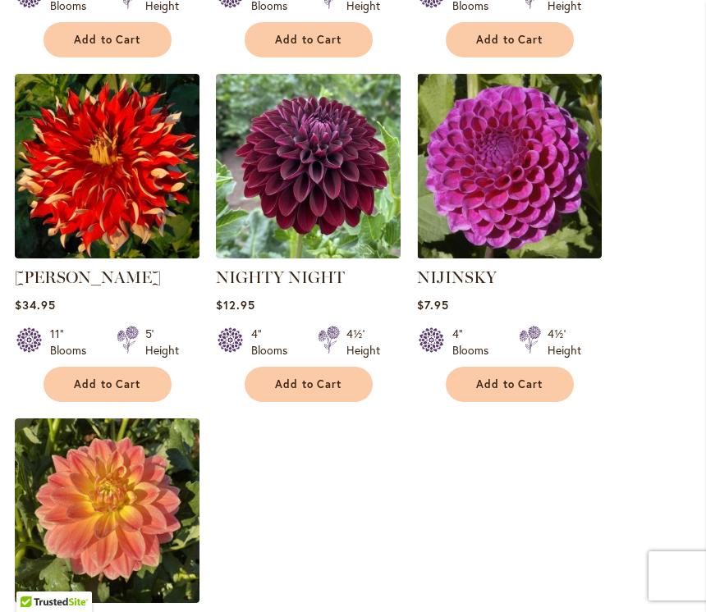
scroll to position [2036, 0]
click at [522, 378] on span "Add to Cart" at bounding box center [509, 385] width 67 height 14
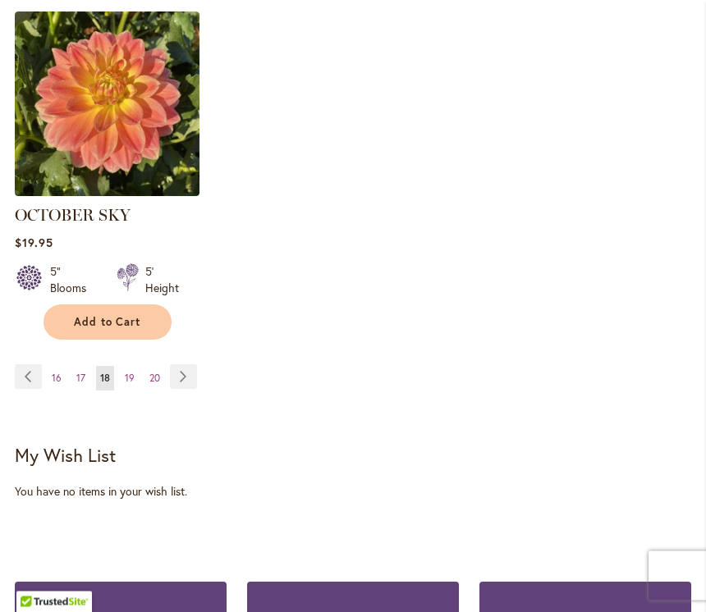
scroll to position [2443, 0]
click at [182, 369] on link "Page Next" at bounding box center [183, 376] width 27 height 25
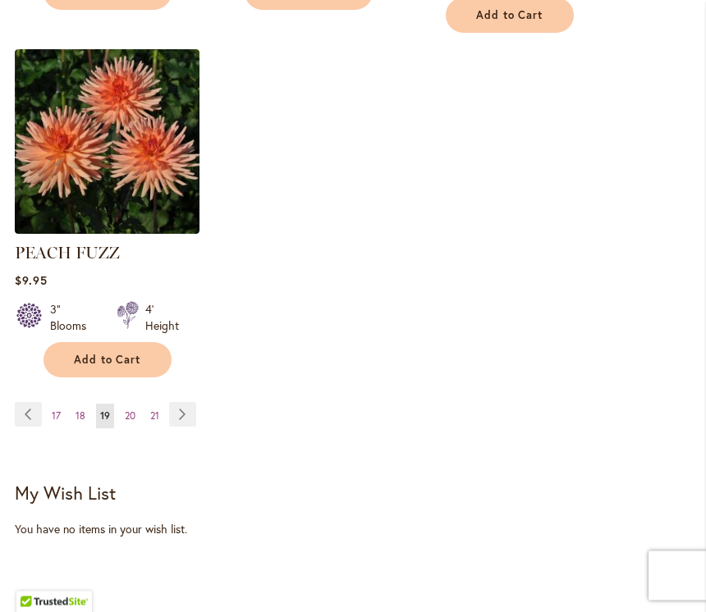
scroll to position [2408, 0]
click at [179, 402] on link "Page Next" at bounding box center [182, 414] width 27 height 25
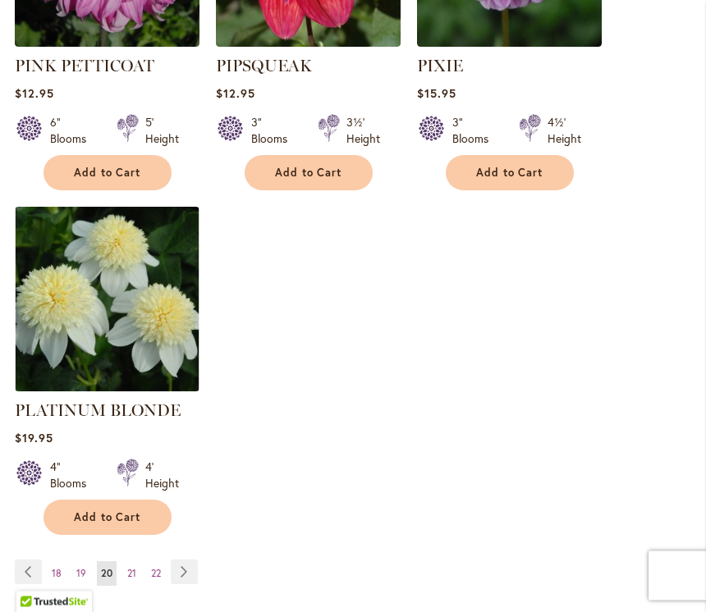
scroll to position [2299, 0]
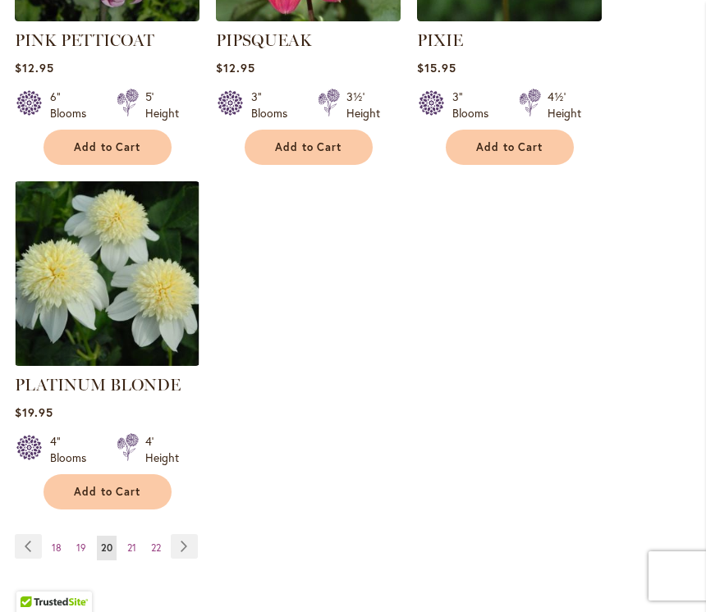
click at [176, 534] on link "Page Next" at bounding box center [184, 546] width 27 height 25
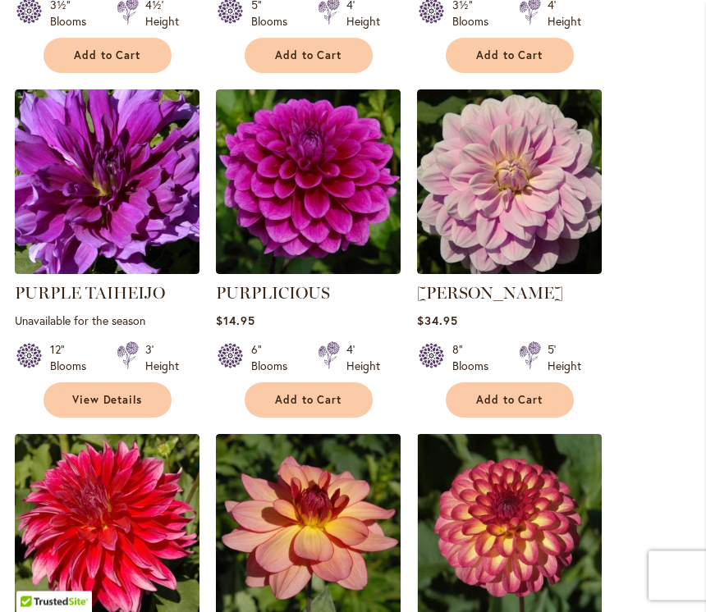
scroll to position [1311, 0]
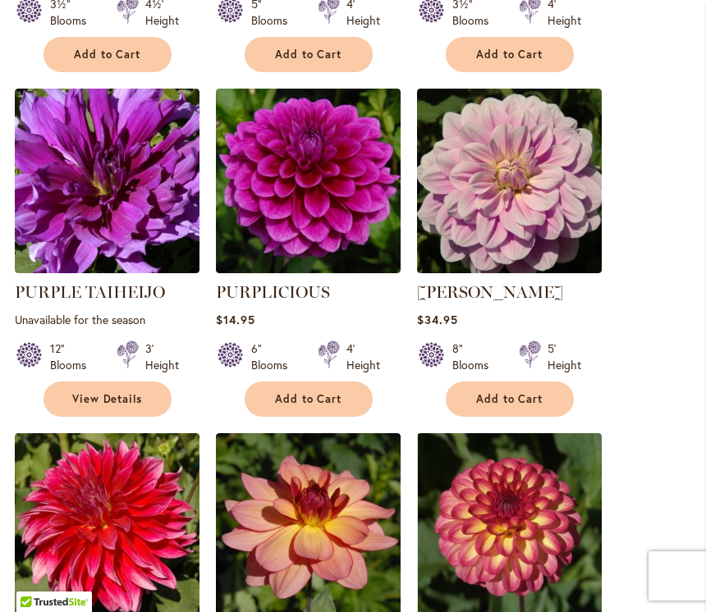
click at [329, 398] on span "Add to Cart" at bounding box center [308, 399] width 67 height 14
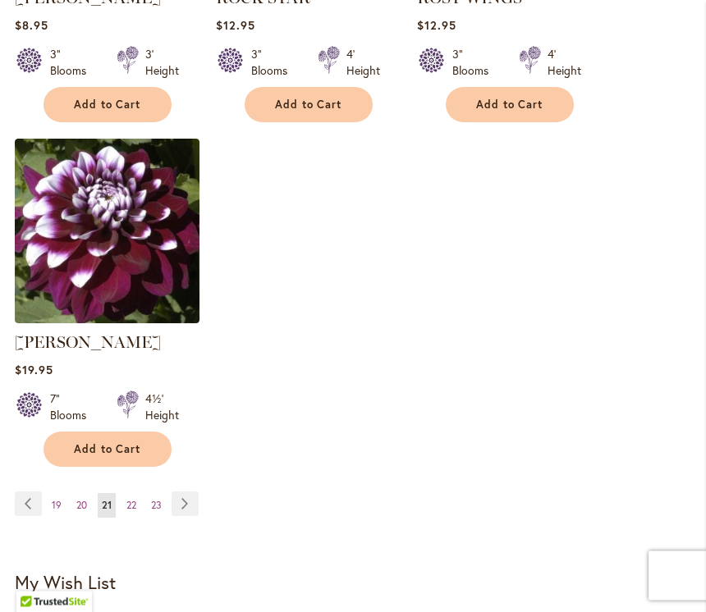
scroll to position [2345, 0]
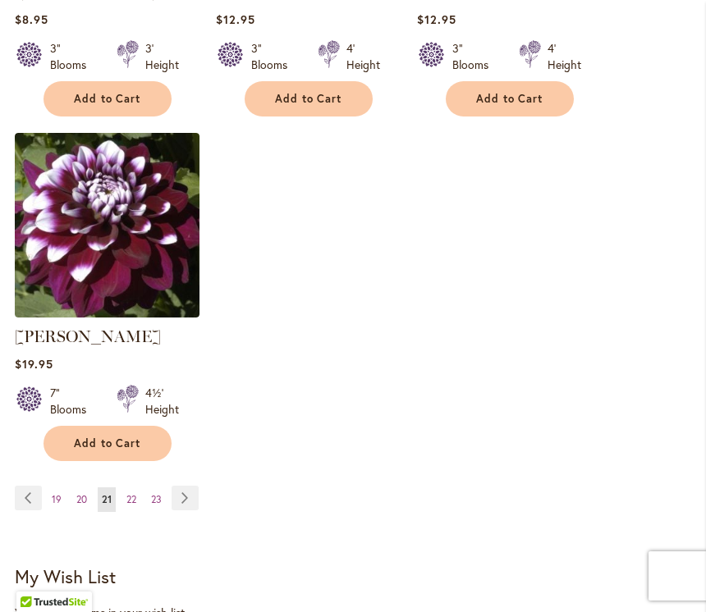
click at [190, 502] on link "Page Next" at bounding box center [185, 498] width 27 height 25
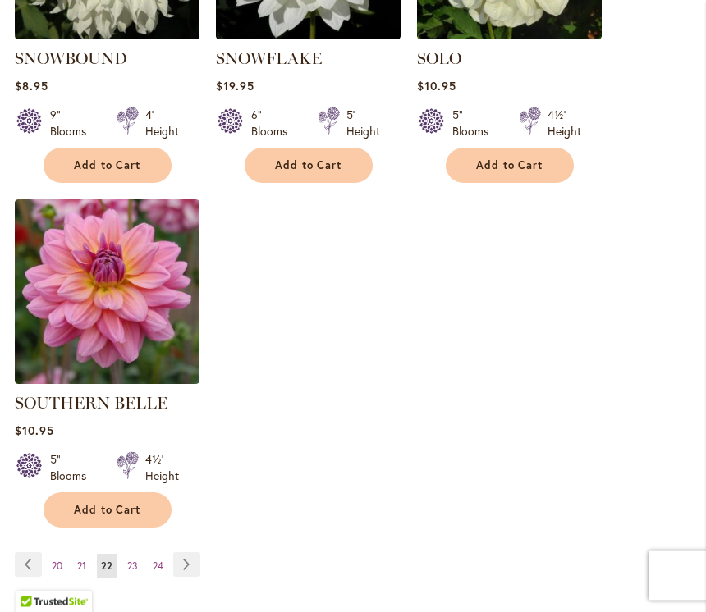
scroll to position [2235, 0]
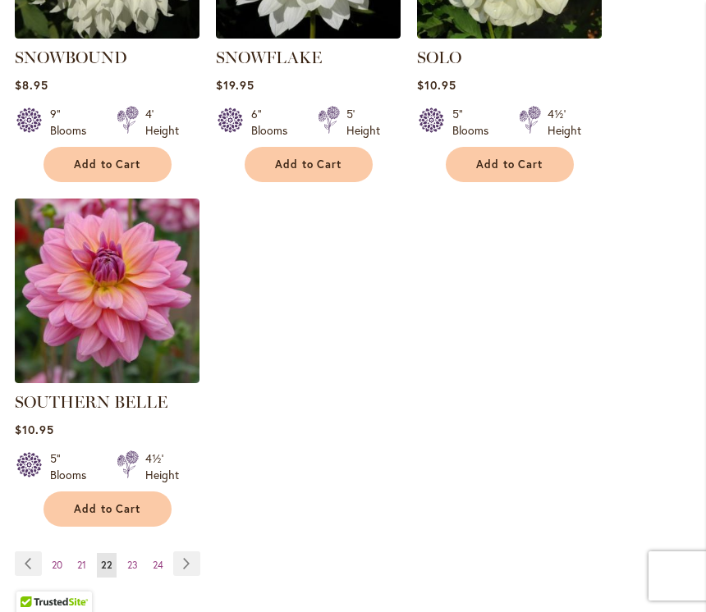
click at [186, 552] on link "Page Next" at bounding box center [186, 564] width 27 height 25
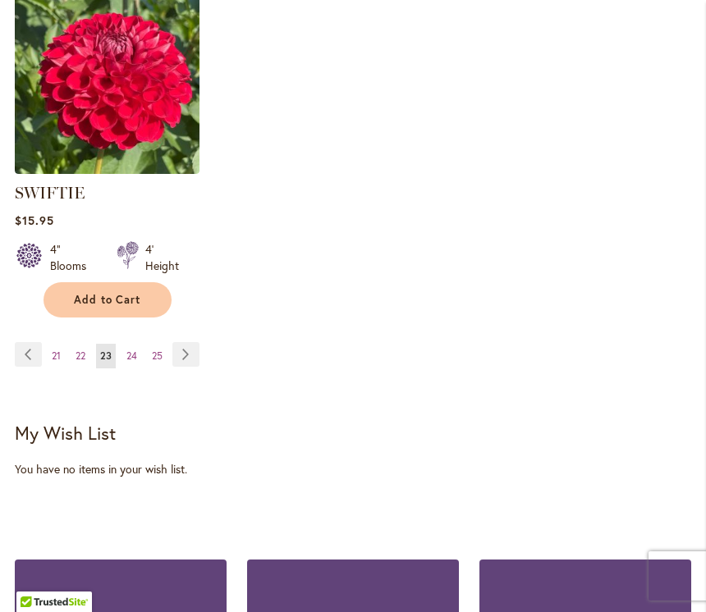
scroll to position [2460, 0]
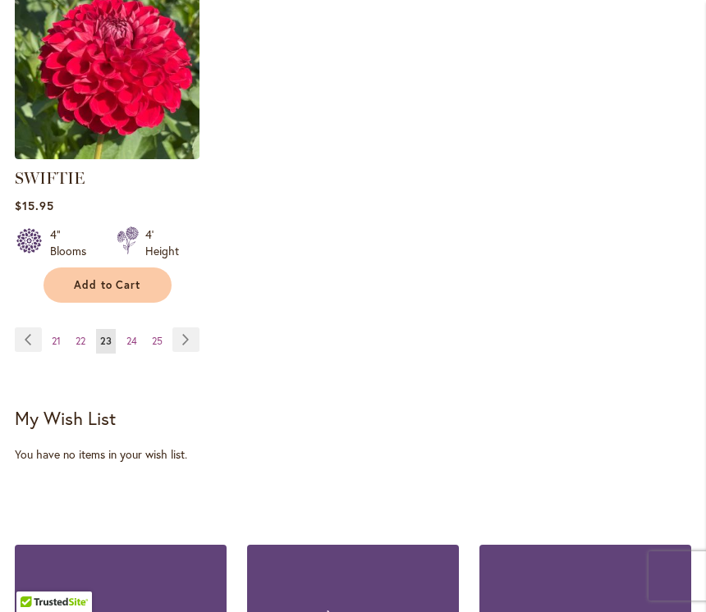
click at [89, 335] on link "Page 22" at bounding box center [80, 341] width 18 height 25
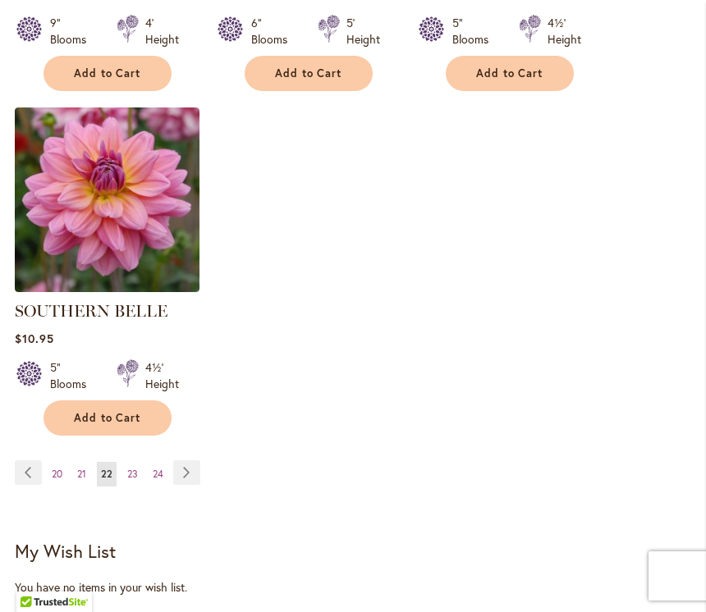
scroll to position [2285, 0]
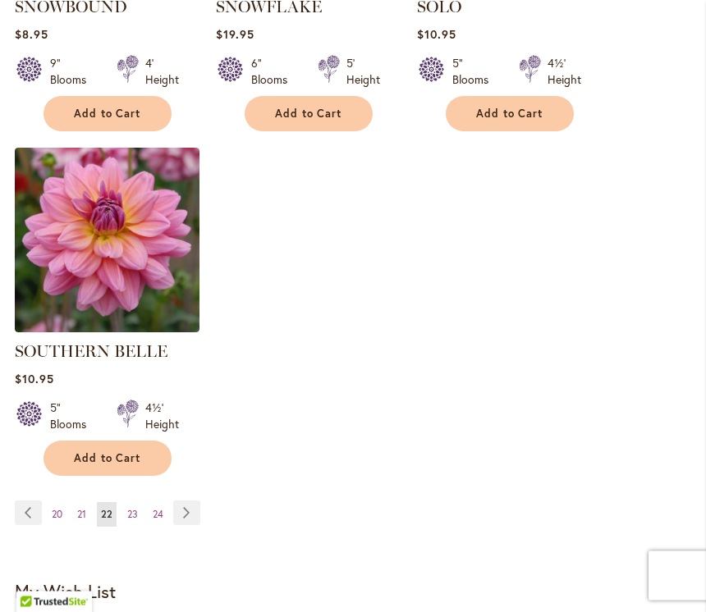
click at [82, 442] on button "Add to Cart" at bounding box center [108, 459] width 128 height 35
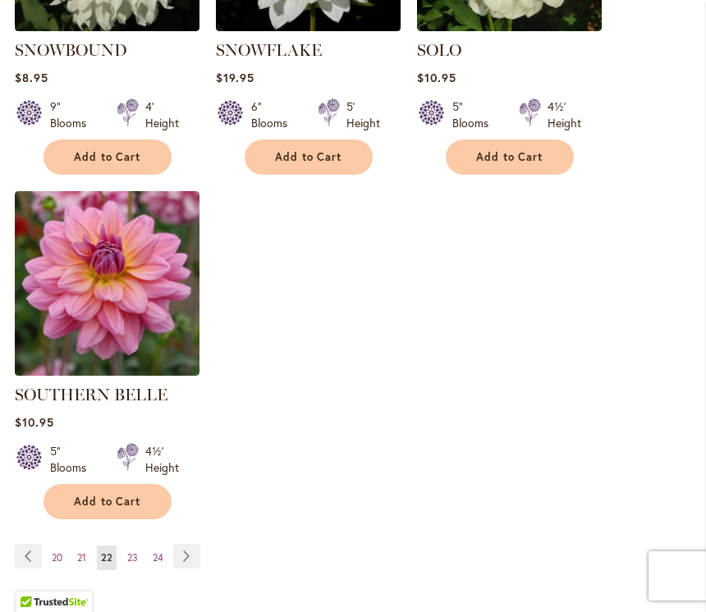
click at [158, 552] on span "24" at bounding box center [158, 558] width 11 height 12
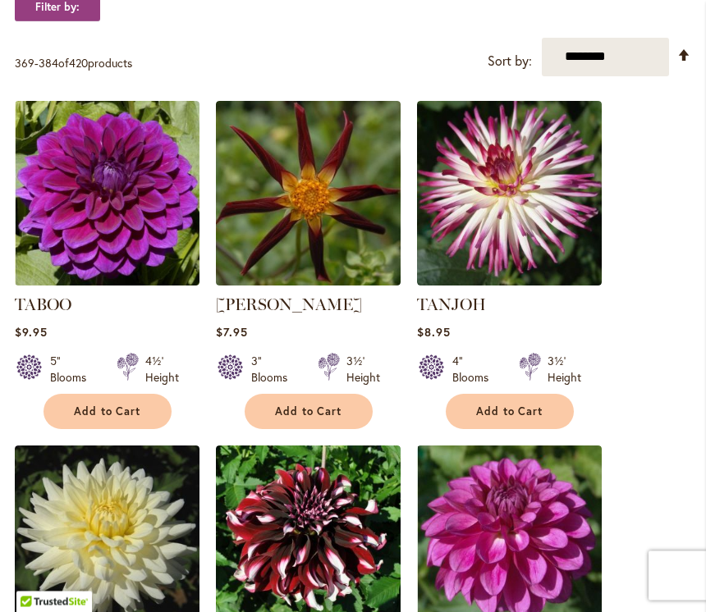
scroll to position [588, 0]
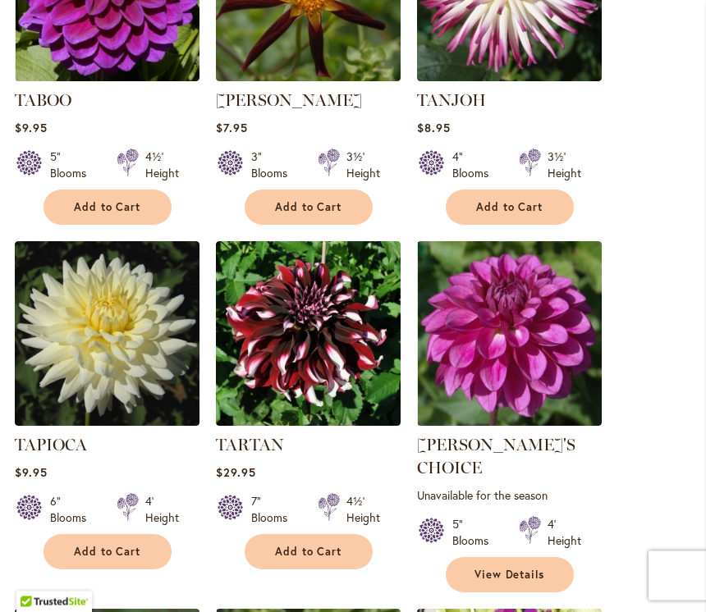
click at [95, 205] on span "Add to Cart" at bounding box center [107, 208] width 67 height 14
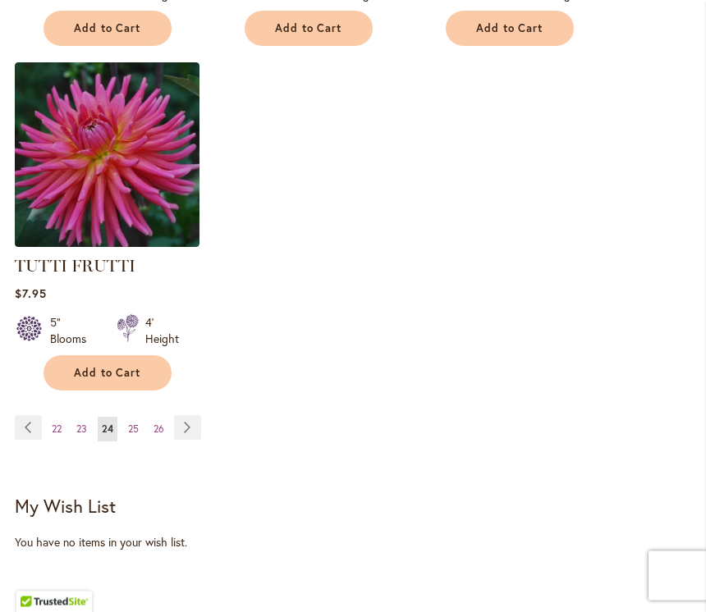
scroll to position [2415, 0]
click at [129, 423] on span "25" at bounding box center [133, 429] width 11 height 12
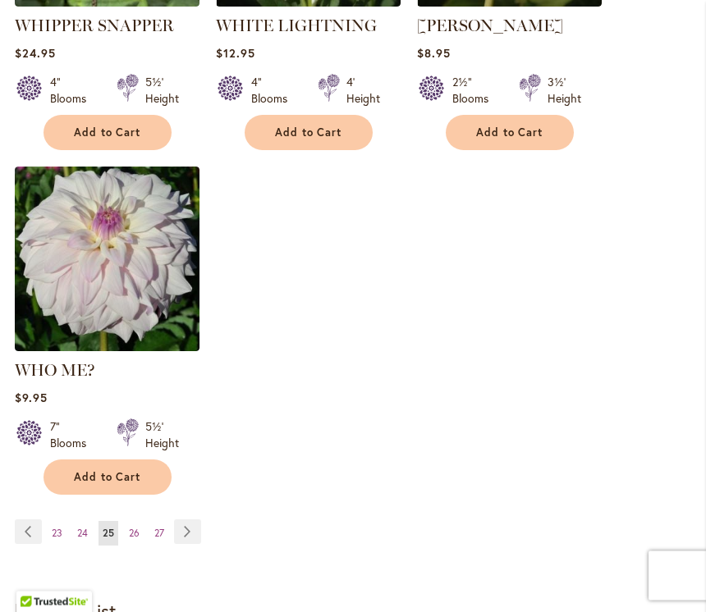
scroll to position [2277, 0]
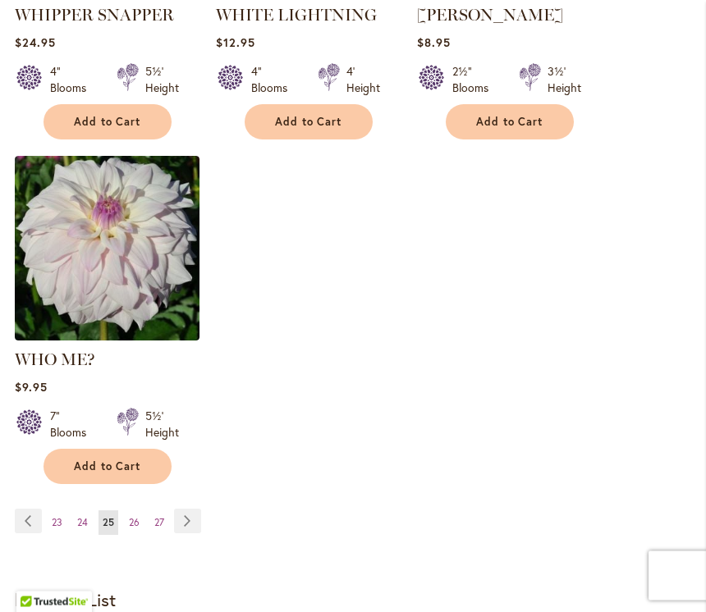
click at [131, 517] on span "26" at bounding box center [134, 523] width 11 height 12
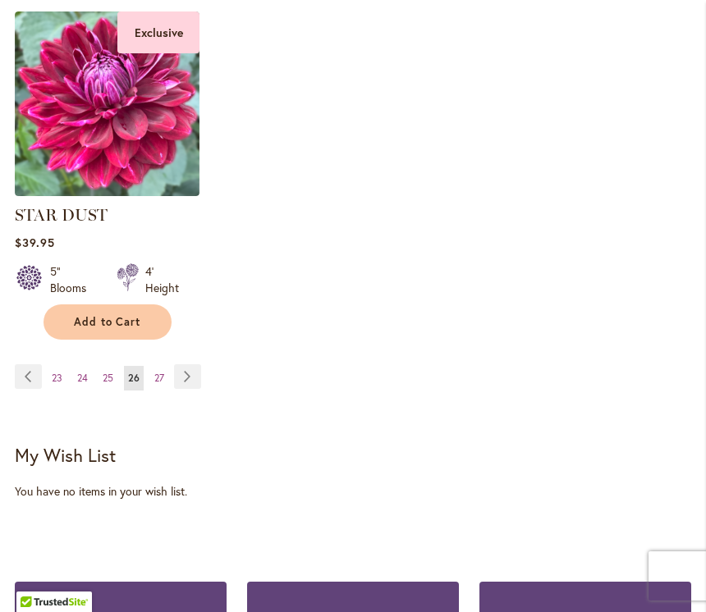
scroll to position [2399, 0]
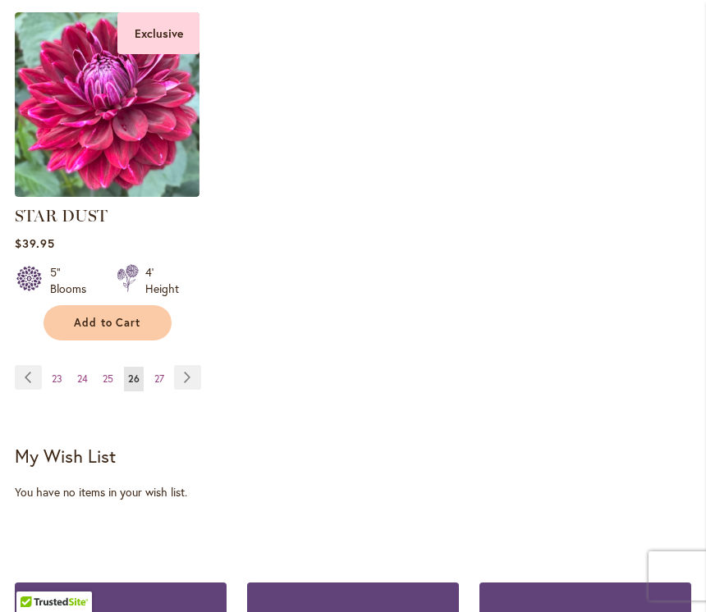
click at [160, 373] on span "27" at bounding box center [159, 379] width 10 height 12
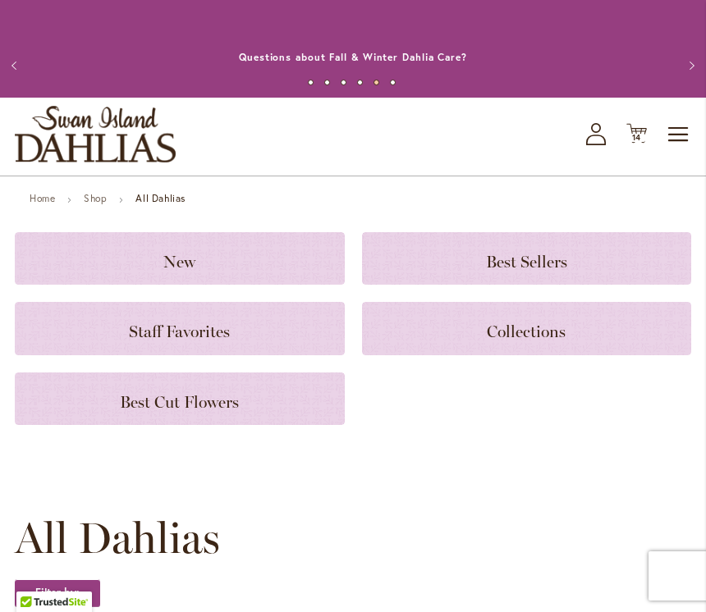
click at [619, 143] on div "Toggle Nav Shop All Shop Dahlia Tubers Collections Fresh Cut Dahlias Gardening …" at bounding box center [353, 137] width 706 height 78
click at [644, 138] on span "14 14 items" at bounding box center [637, 138] width 16 height 8
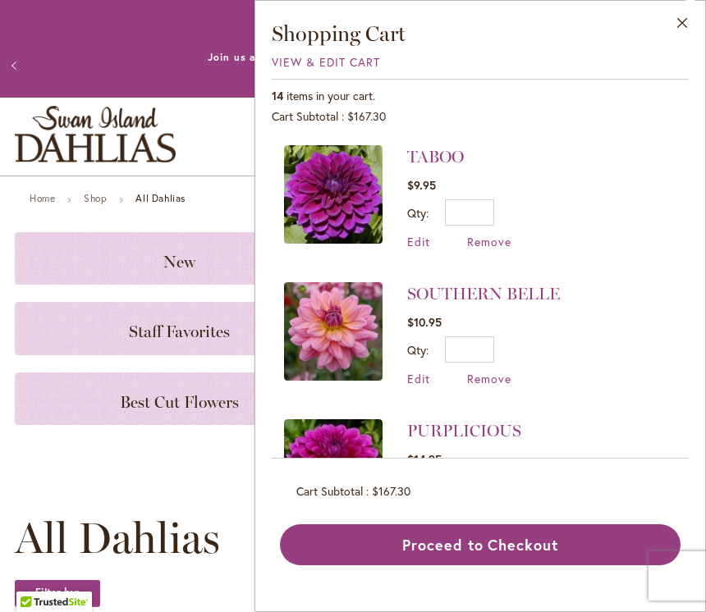
click at [383, 566] on button "Proceed to Checkout" at bounding box center [480, 545] width 401 height 41
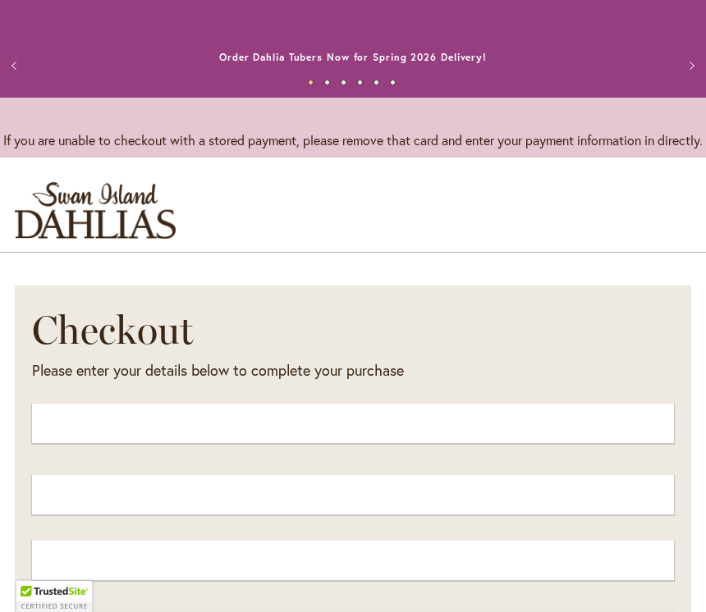
select select "**"
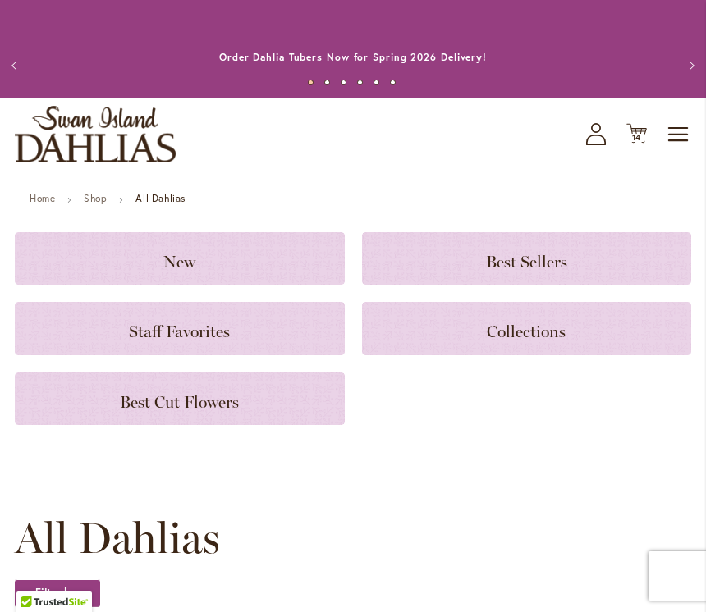
click at [635, 129] on icon at bounding box center [636, 134] width 21 height 20
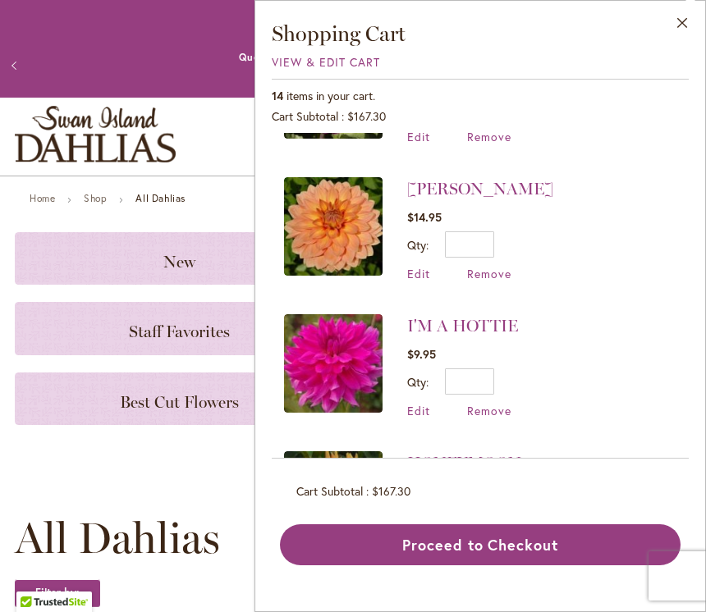
scroll to position [515, 0]
